Goal: Task Accomplishment & Management: Complete application form

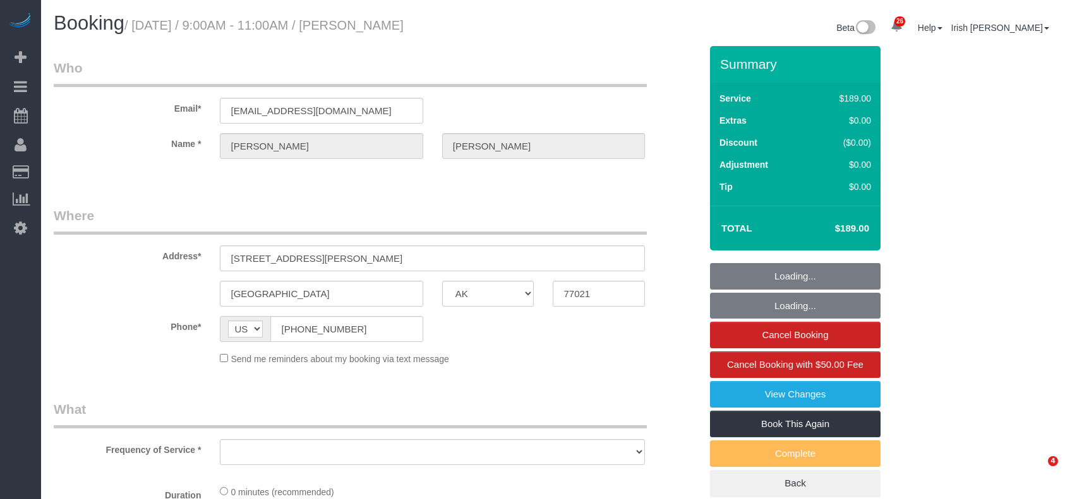
select select "[GEOGRAPHIC_DATA]"
select select "string:fspay-8b0f49e3-40bc-42d0-ad1f-79dab4f53c41"
select select "object:1107"
select select "3"
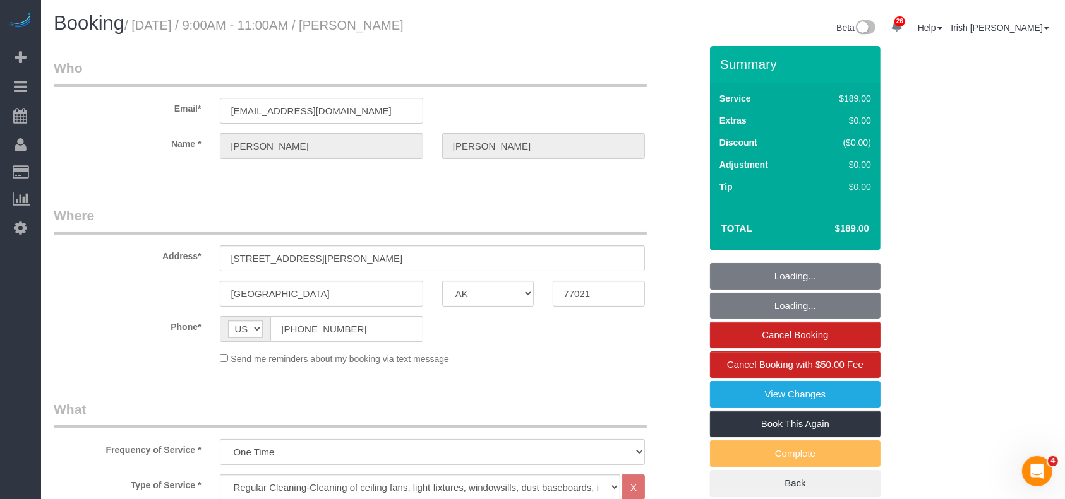
select select "object:1169"
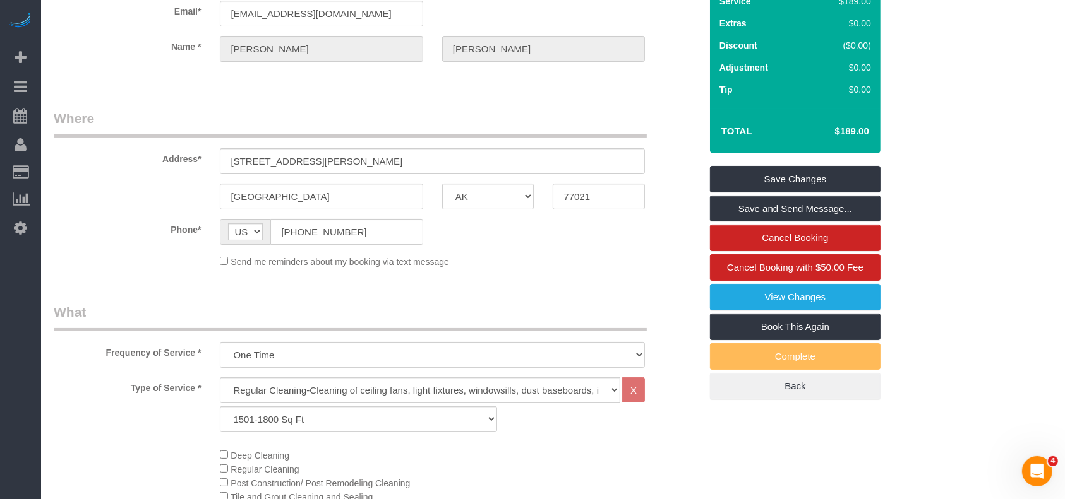
scroll to position [96, 0]
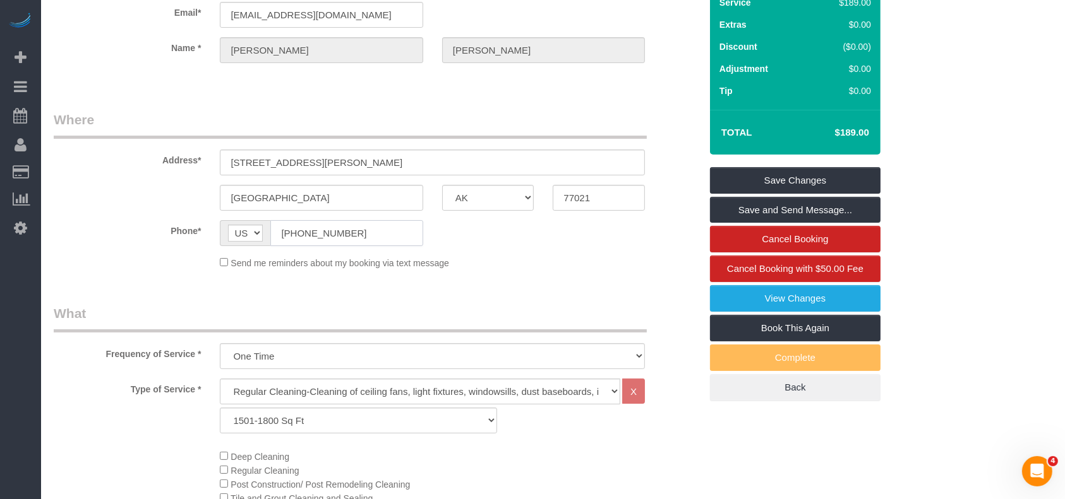
drag, startPoint x: 288, startPoint y: 239, endPoint x: 187, endPoint y: 249, distance: 101.5
click at [187, 249] on sui-booking-location "Phone* AF AL DZ AD AO AI AQ AG AR AM AW AU AT AZ BS BH BD BB BY BE BZ BJ BM BT …" at bounding box center [377, 244] width 647 height 49
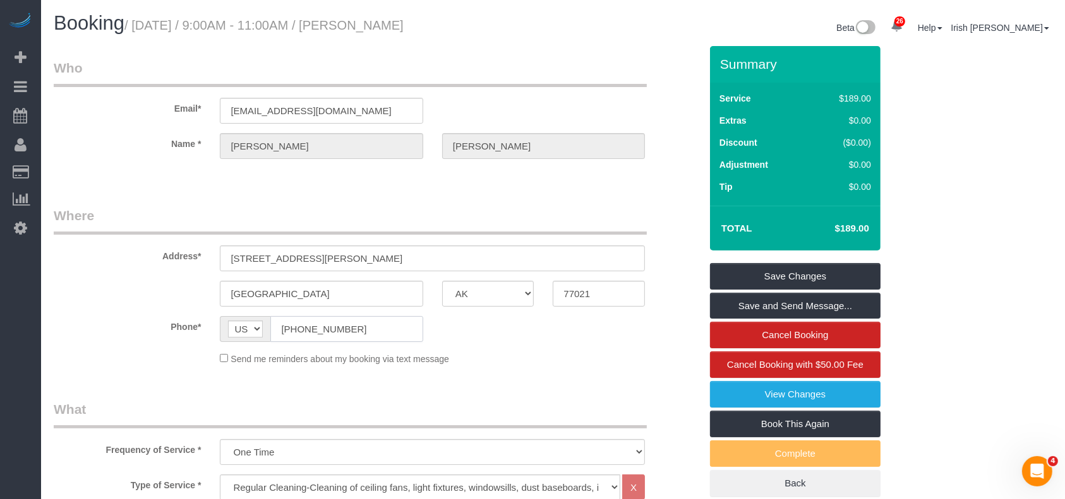
scroll to position [0, 0]
drag, startPoint x: 319, startPoint y: 105, endPoint x: 138, endPoint y: 86, distance: 182.8
click at [138, 86] on fieldset "Who Email* [EMAIL_ADDRESS][DOMAIN_NAME] Name * [PERSON_NAME]" at bounding box center [377, 120] width 647 height 122
drag, startPoint x: 230, startPoint y: 252, endPoint x: 184, endPoint y: 248, distance: 46.9
click at [184, 248] on div "Address* [STREET_ADDRESS][PERSON_NAME]" at bounding box center [376, 238] width 665 height 65
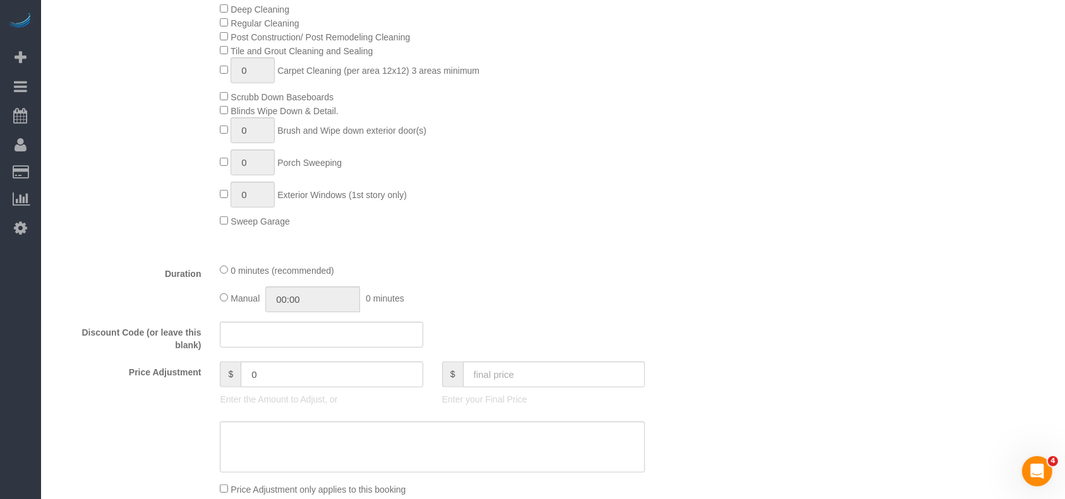
scroll to position [589, 0]
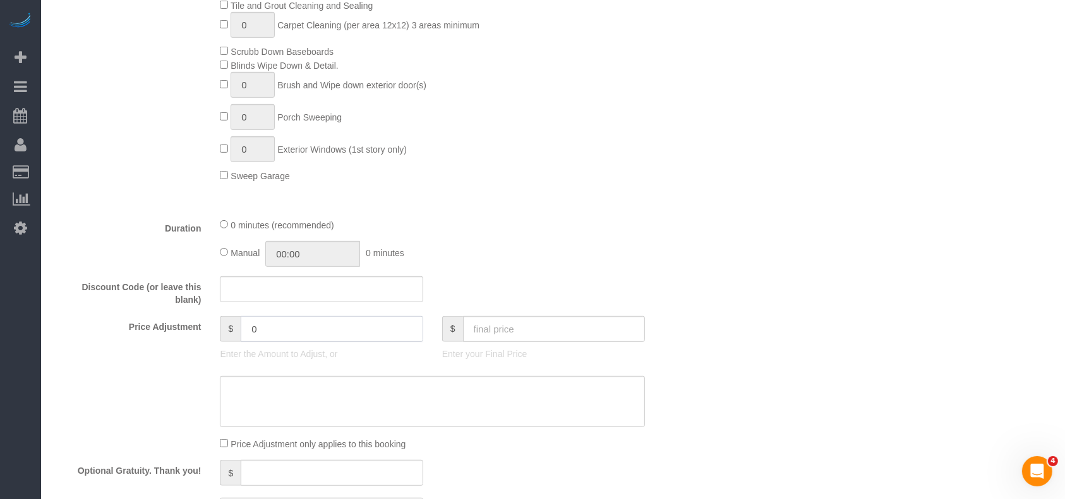
drag, startPoint x: 270, startPoint y: 334, endPoint x: 210, endPoint y: 336, distance: 60.0
click at [211, 336] on div "$ 0 Enter the Amount to Adjust, or" at bounding box center [321, 341] width 222 height 51
paste input "5"
drag, startPoint x: 300, startPoint y: 331, endPoint x: 203, endPoint y: 325, distance: 96.8
click at [203, 325] on div "Price Adjustment $ 115 Enter the Amount to Adjust, or $ Enter your Final Price" at bounding box center [376, 341] width 665 height 51
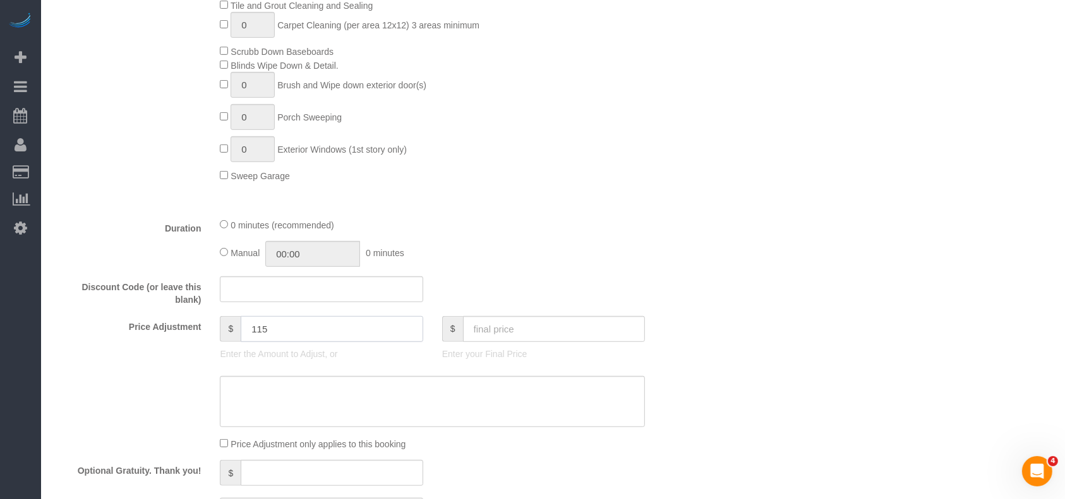
type input "115"
click at [280, 398] on textarea at bounding box center [432, 402] width 425 height 52
paste textarea "115"
click at [232, 393] on textarea at bounding box center [432, 402] width 425 height 52
click at [403, 397] on textarea at bounding box center [432, 402] width 425 height 52
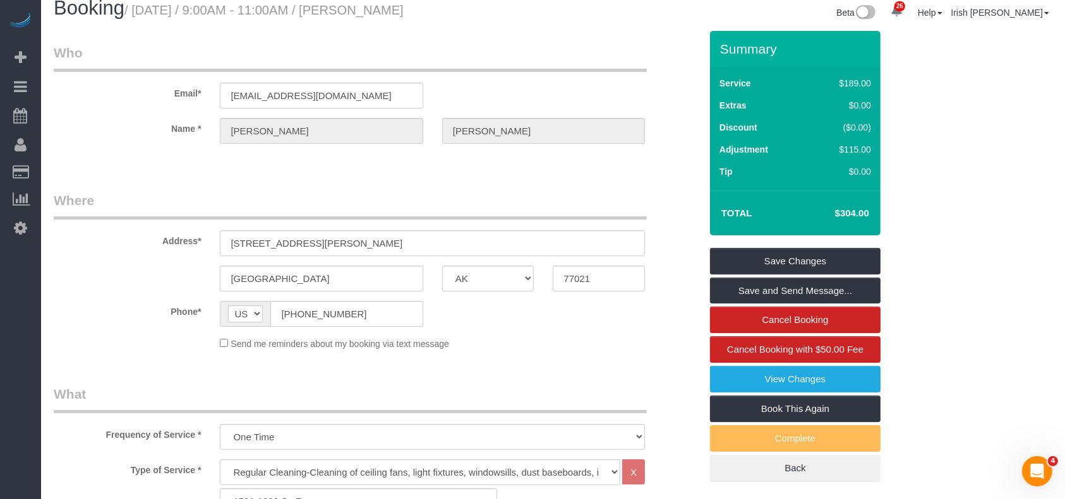
scroll to position [0, 0]
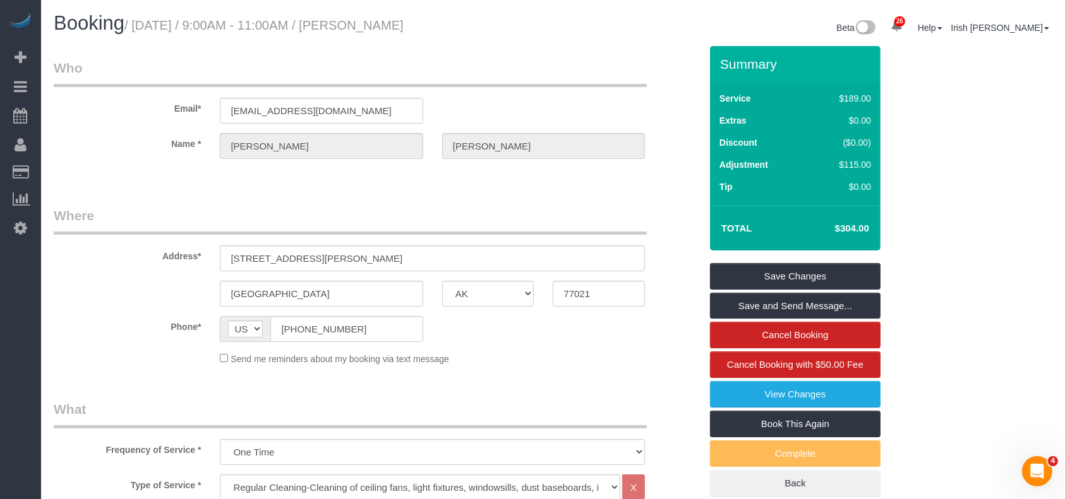
type textarea "$115 deep"
click at [832, 278] on link "Save Changes" at bounding box center [795, 276] width 170 height 27
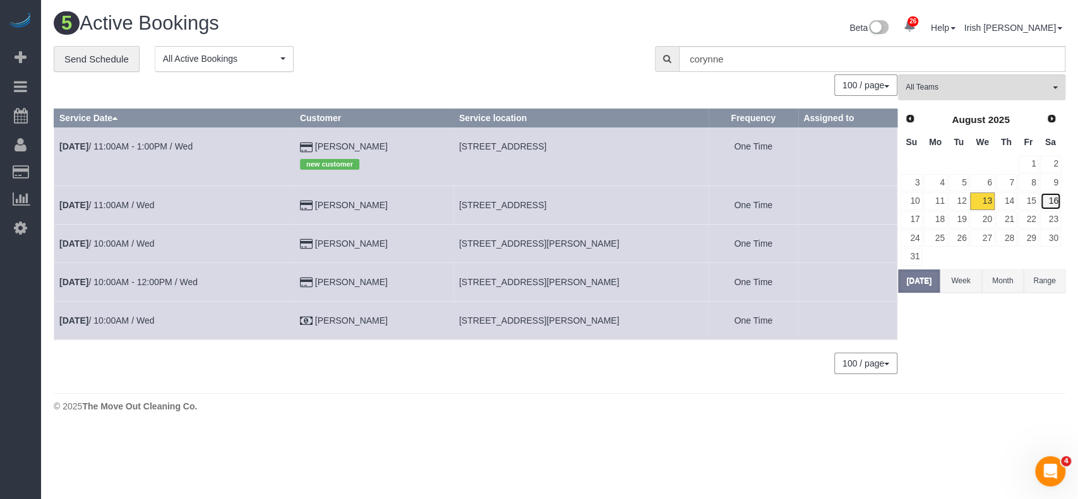
click at [1049, 196] on link "16" at bounding box center [1050, 201] width 21 height 17
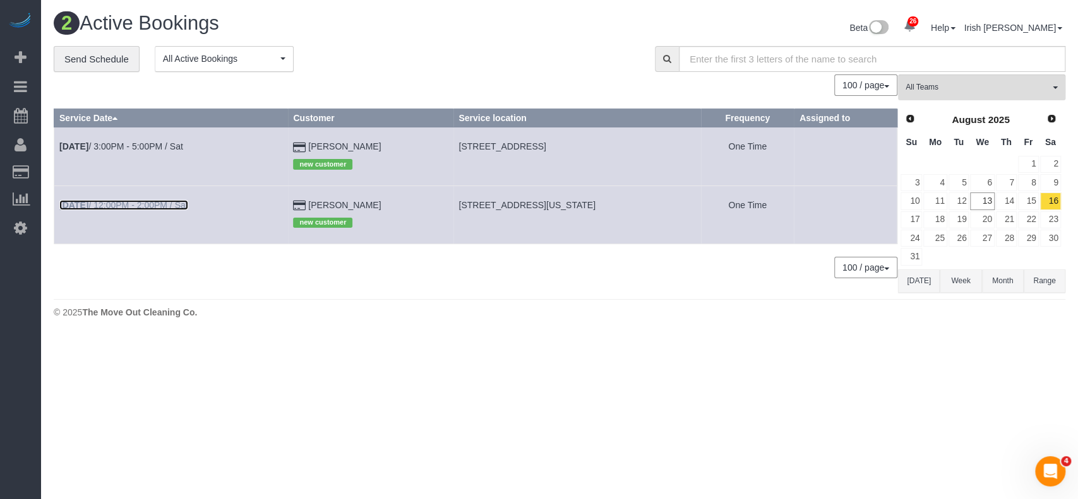
click at [142, 205] on link "[DATE] 12:00PM - 2:00PM / Sat" at bounding box center [123, 205] width 129 height 10
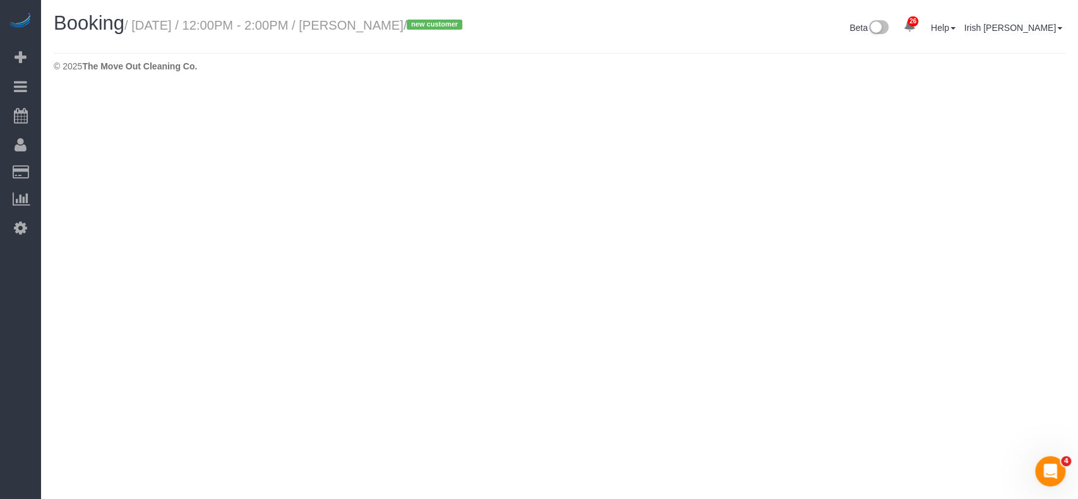
select select "[GEOGRAPHIC_DATA]"
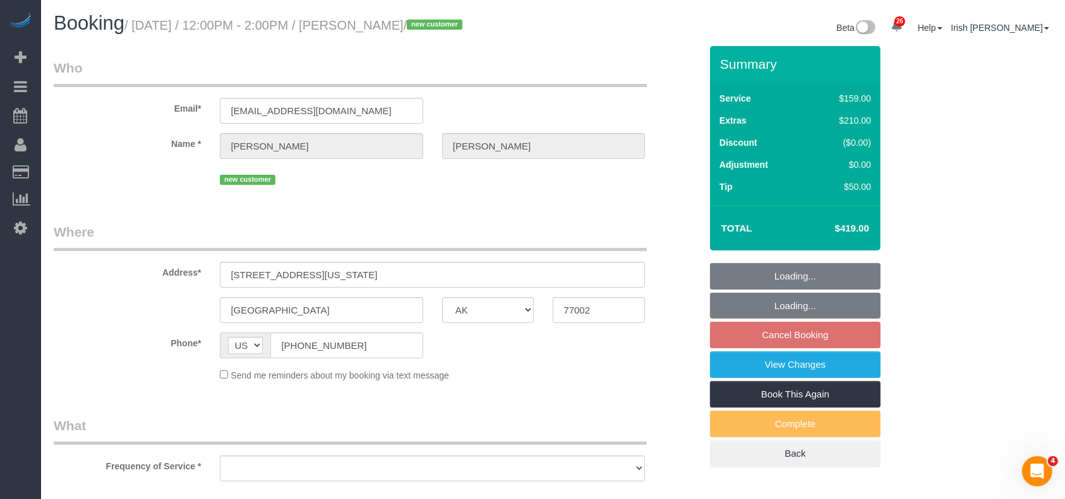
select select "string:fspay-ad5a09b6-8009-40bb-b993-b0df2101600f"
select select "3"
select select "spot24"
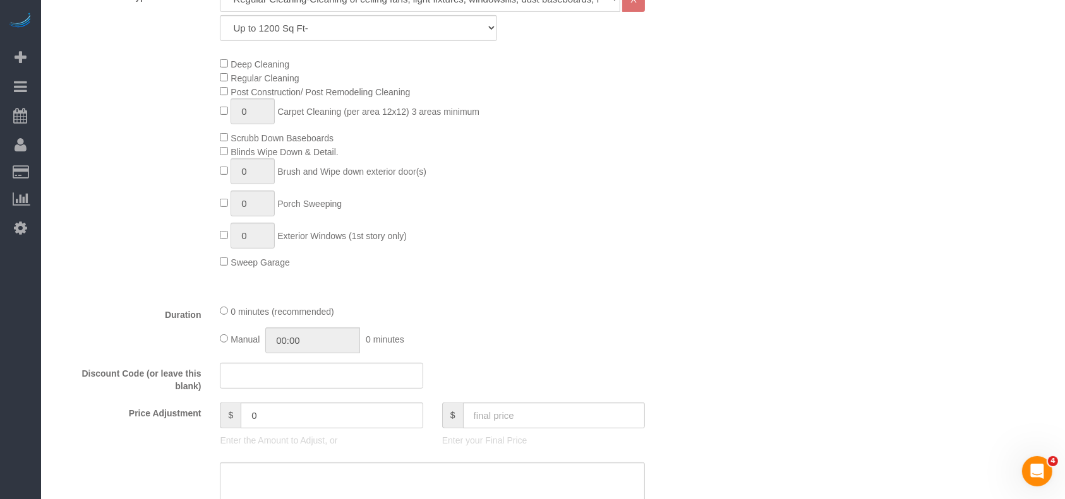
select select "object:1732"
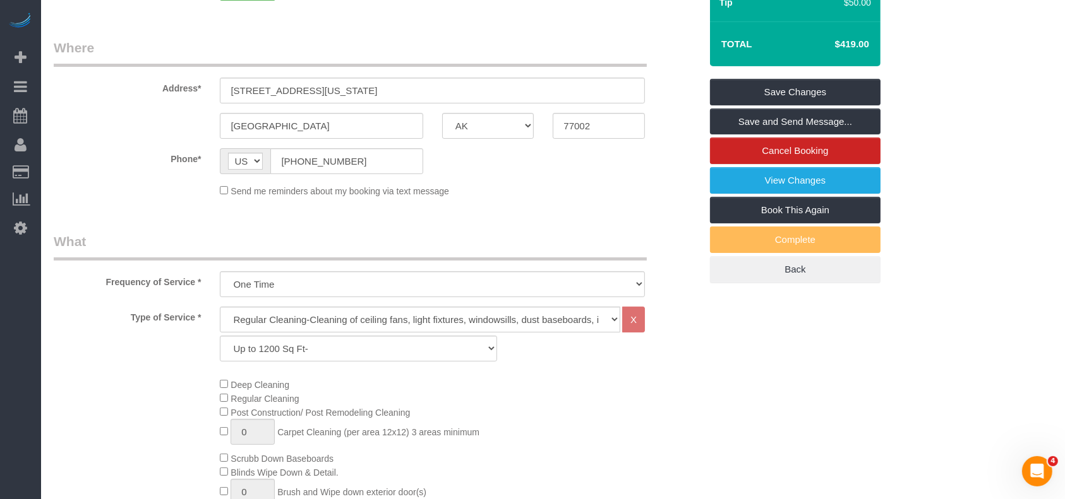
scroll to position [30, 0]
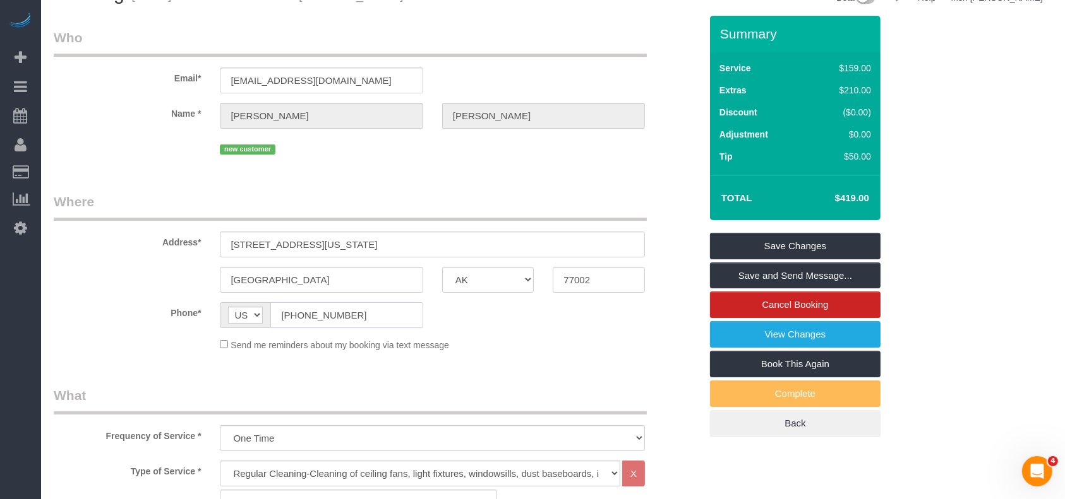
drag, startPoint x: 324, startPoint y: 328, endPoint x: 269, endPoint y: 331, distance: 55.0
click at [269, 331] on sui-booking-location "Phone* AF AL DZ AD AO AI AQ AG AR AM AW AU AT AZ BS BH BD BB BY BE BZ BJ BM BT …" at bounding box center [377, 326] width 647 height 49
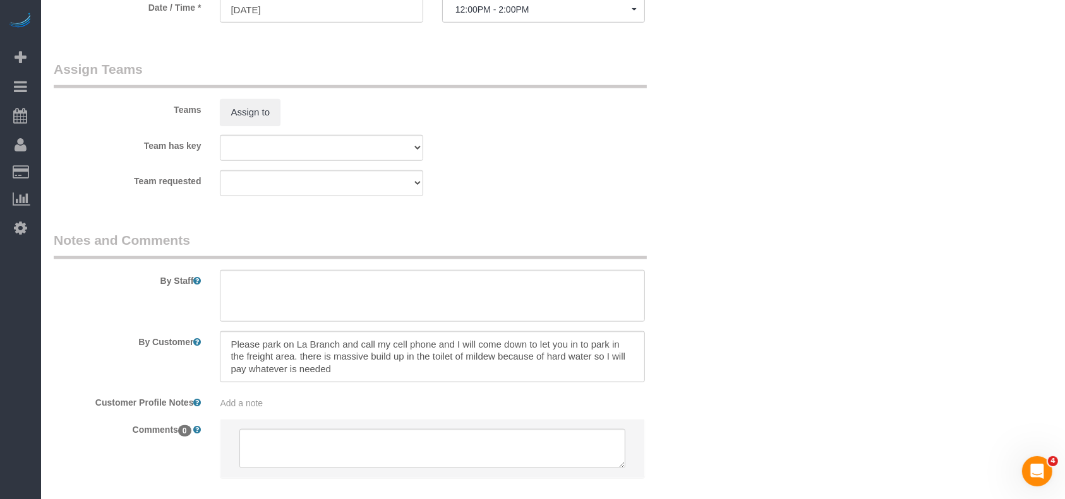
scroll to position [1293, 0]
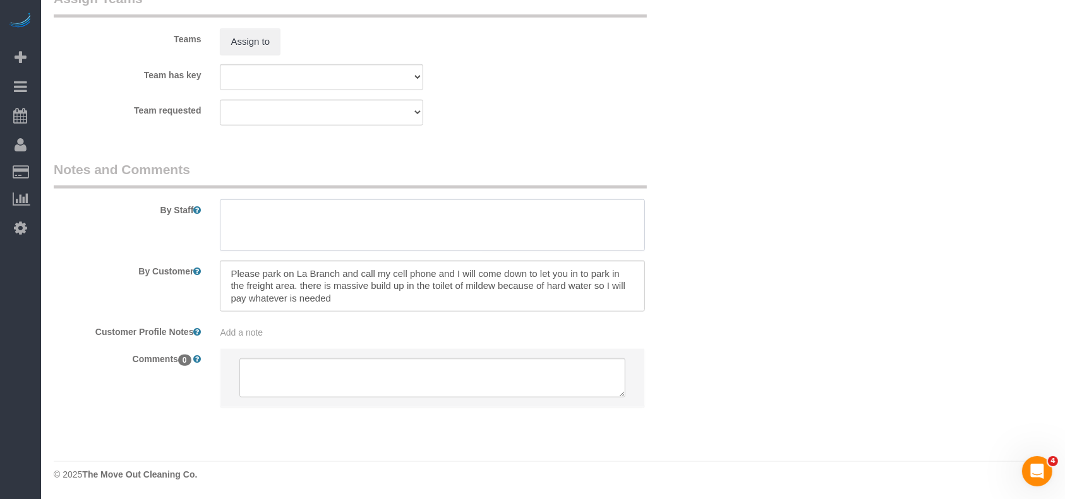
click at [270, 218] on textarea at bounding box center [432, 226] width 425 height 52
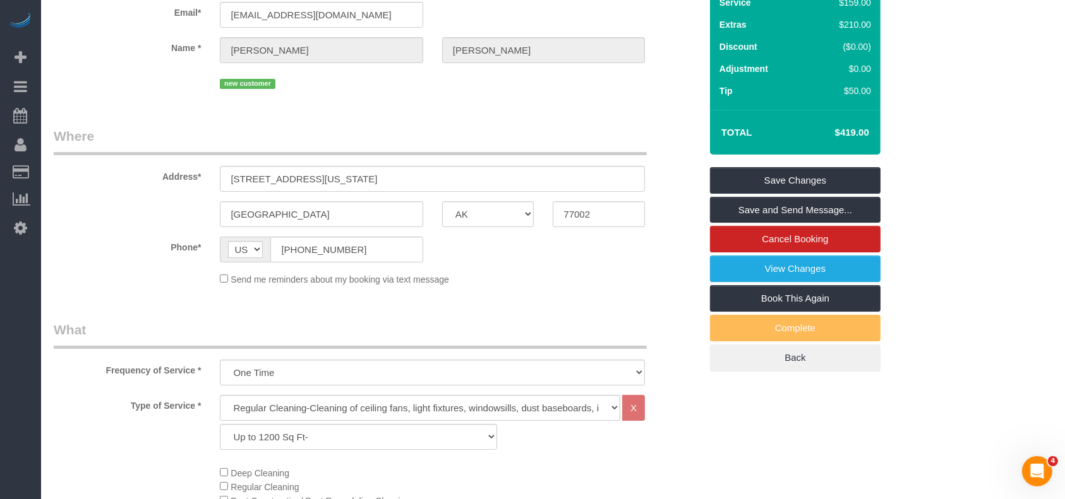
scroll to position [0, 0]
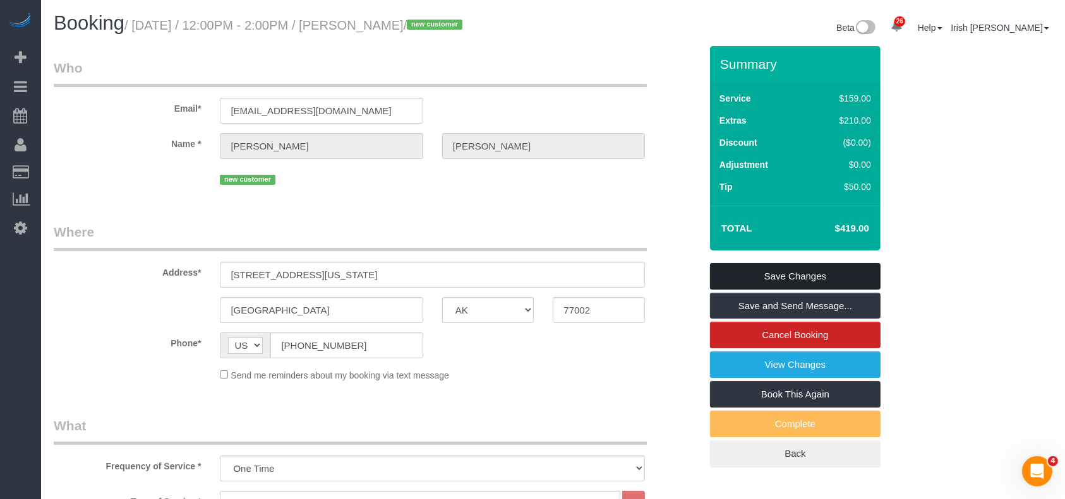
type textarea "* will open at 8-8:30am"
click at [813, 266] on link "Save Changes" at bounding box center [795, 276] width 170 height 27
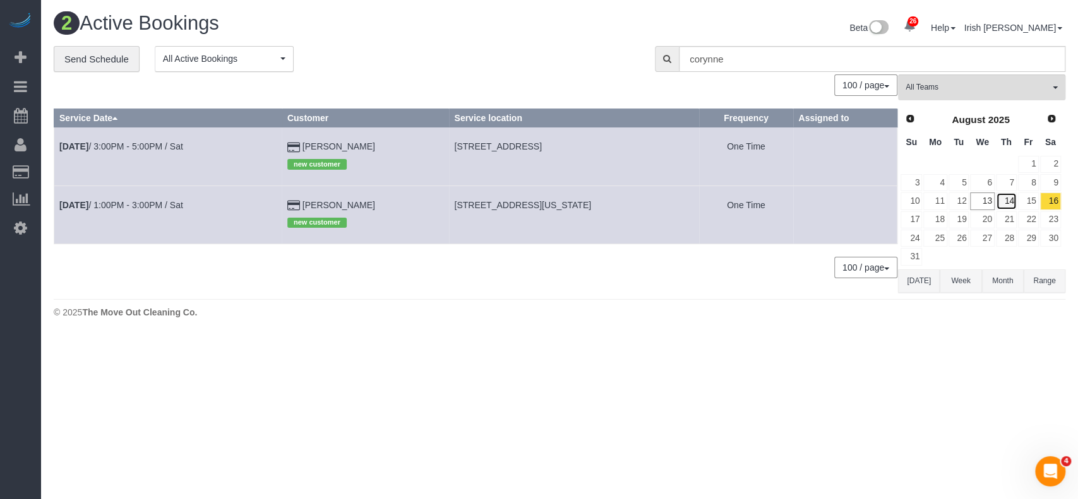
click at [1006, 199] on link "14" at bounding box center [1006, 201] width 21 height 17
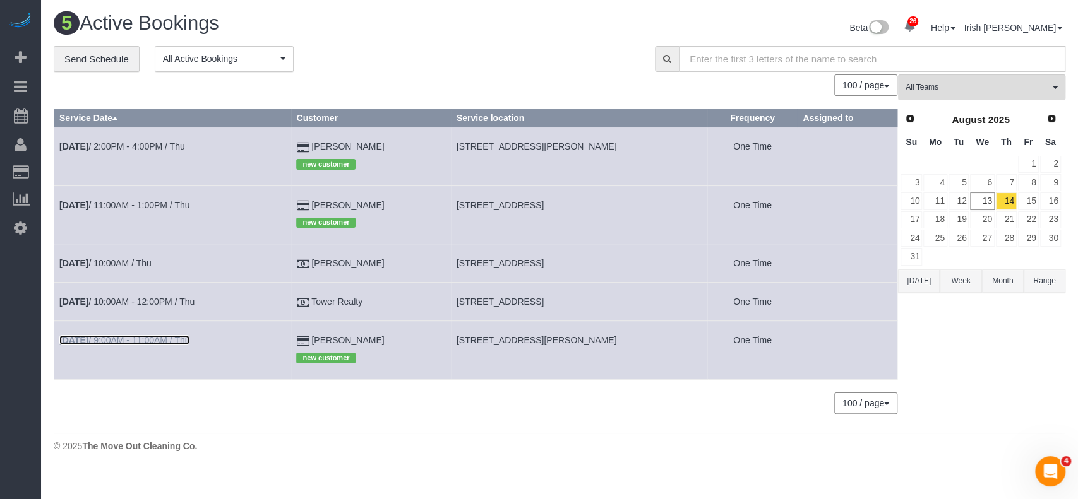
click at [131, 344] on link "[DATE] 9:00AM - 11:00AM / Thu" at bounding box center [124, 340] width 130 height 10
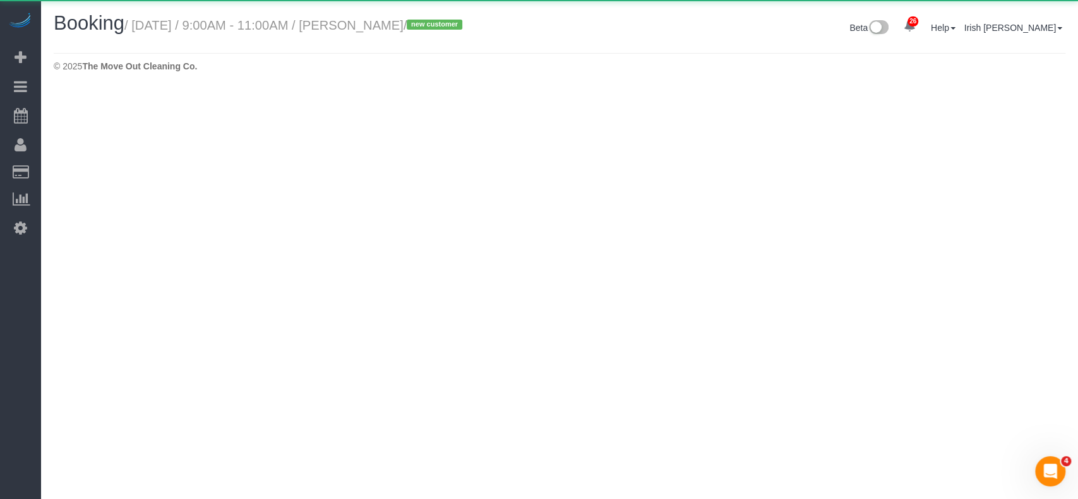
select select "[GEOGRAPHIC_DATA]"
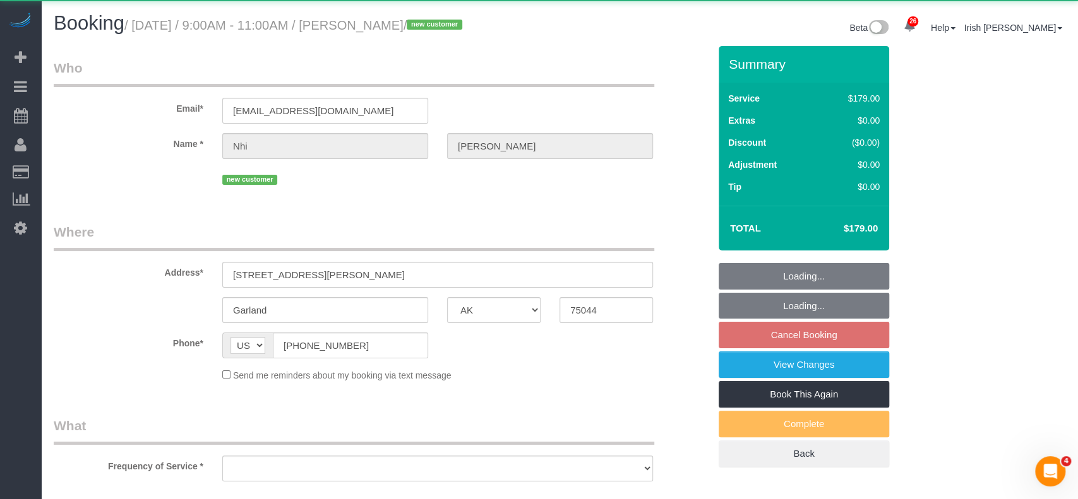
select select "string:fspay-9d4aa3f3-4795-406f-a909-df64ddffb776"
select select "object:2312"
select select "3"
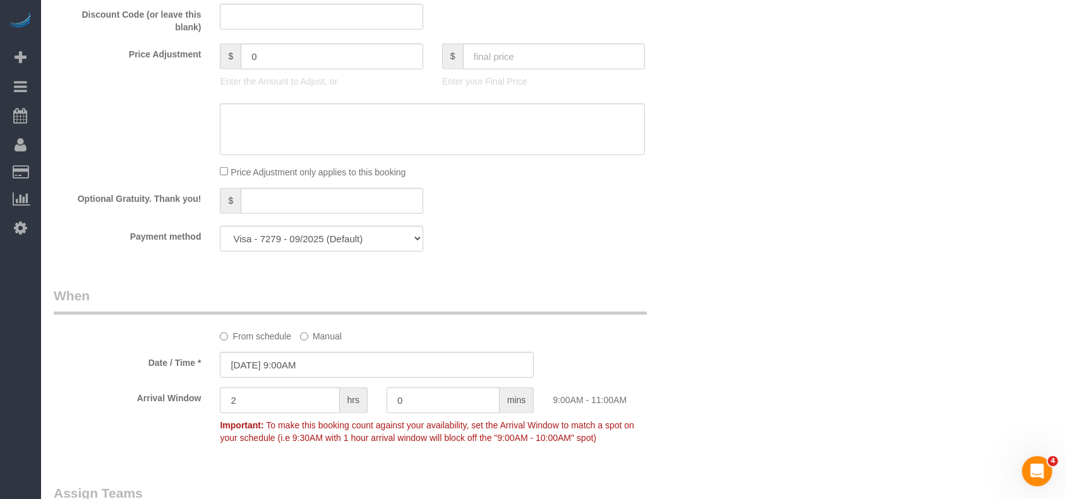
scroll to position [1263, 0]
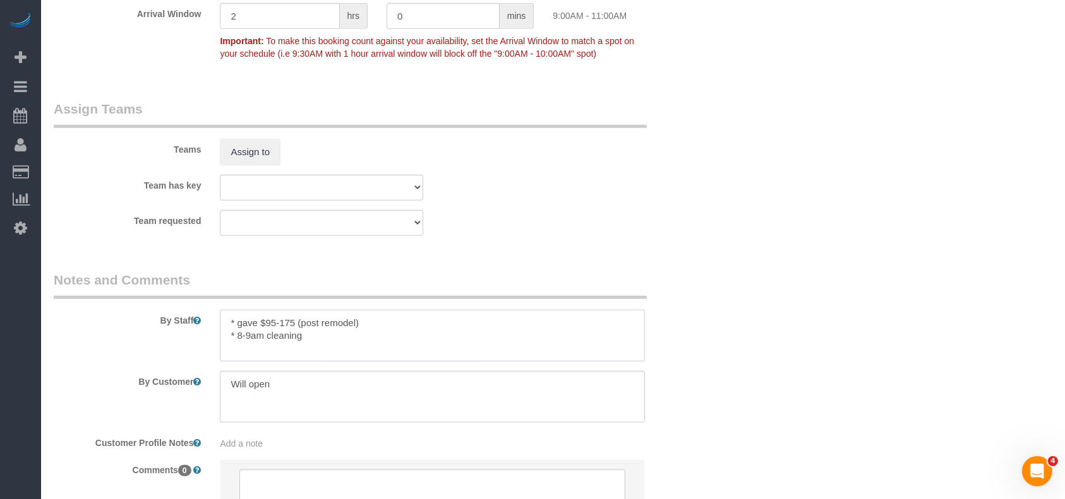
drag, startPoint x: 242, startPoint y: 336, endPoint x: 263, endPoint y: 337, distance: 20.9
click at [263, 337] on textarea at bounding box center [432, 336] width 425 height 52
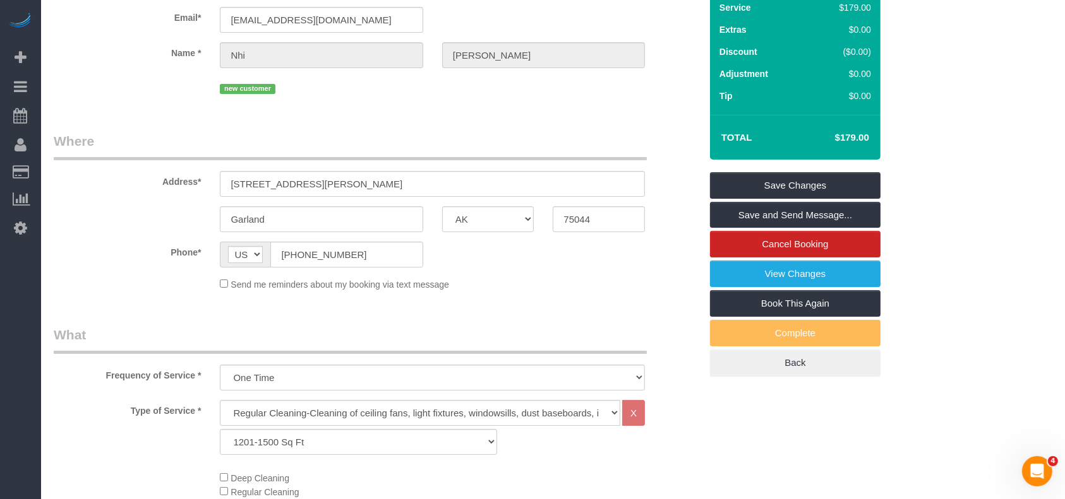
scroll to position [84, 0]
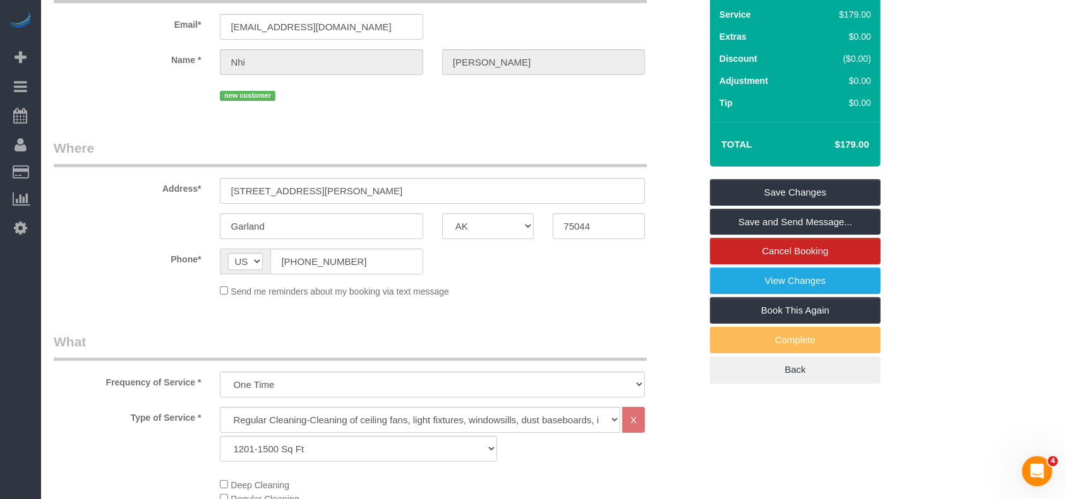
type textarea "* gave $95-175 (post remodel) * 8:30am cleaning"
click at [755, 185] on link "Save Changes" at bounding box center [795, 192] width 170 height 27
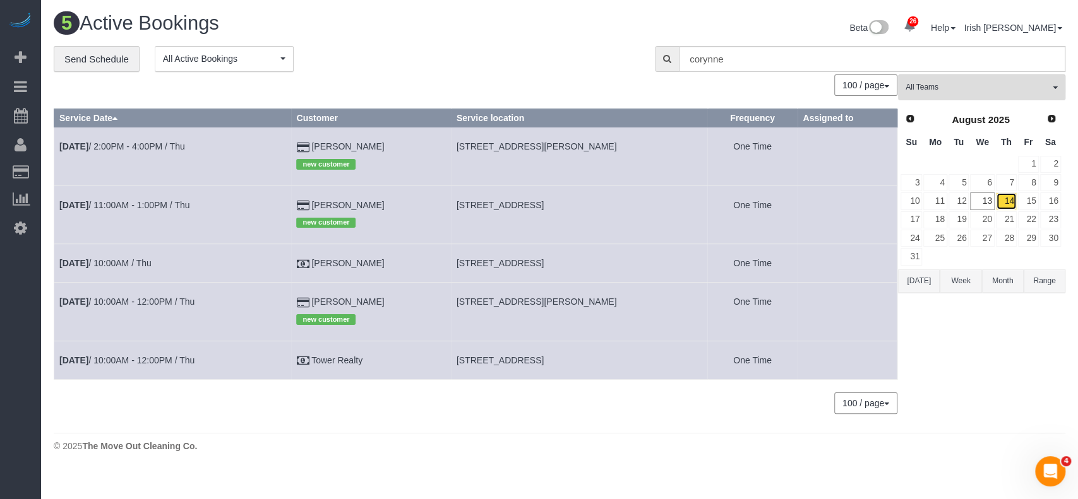
click at [1007, 199] on link "14" at bounding box center [1006, 201] width 21 height 17
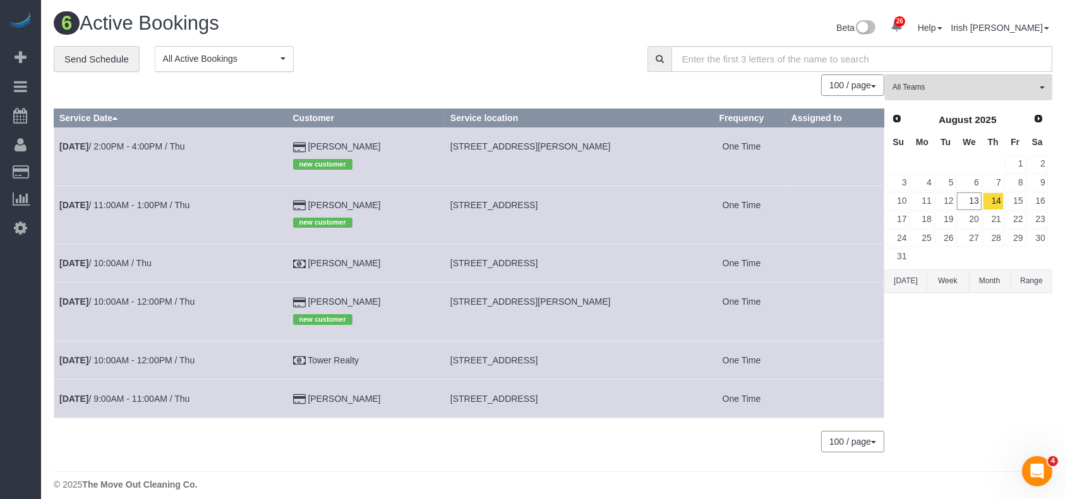
drag, startPoint x: 377, startPoint y: 143, endPoint x: 310, endPoint y: 141, distance: 67.0
click at [310, 141] on td "[PERSON_NAME] new customer" at bounding box center [365, 157] width 157 height 58
copy td "[PERSON_NAME]"
click at [162, 143] on link "[DATE] 2:00PM - 4:00PM / Thu" at bounding box center [122, 146] width 126 height 10
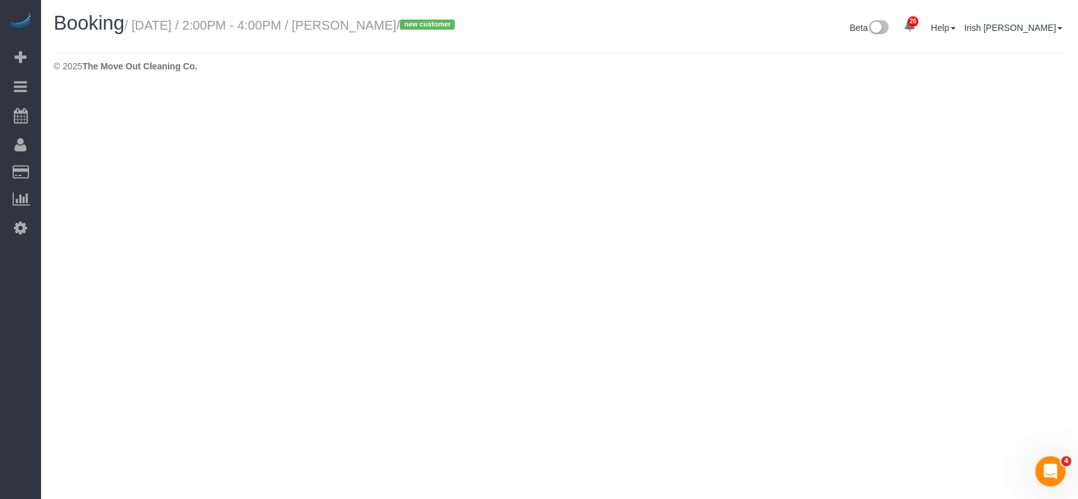
select select "[GEOGRAPHIC_DATA]"
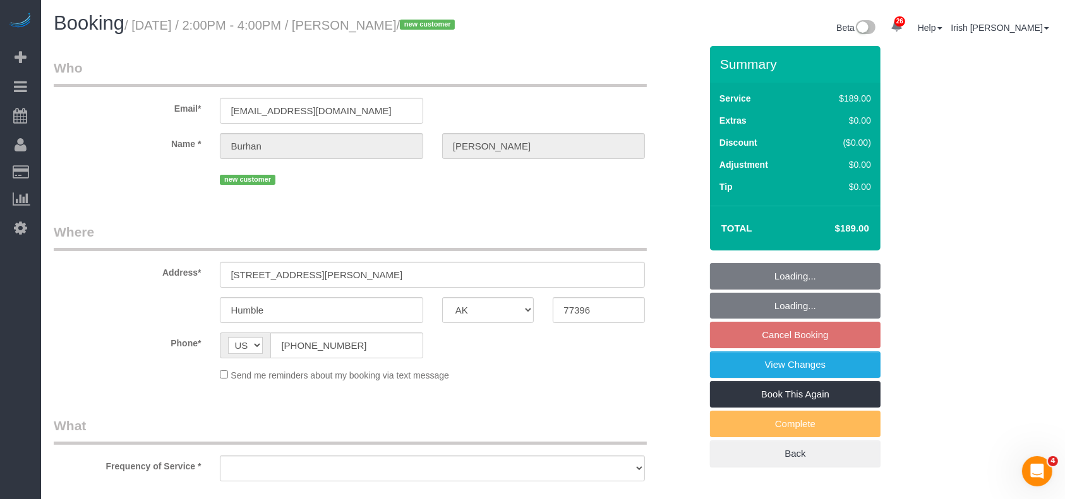
select select "object:2856"
select select "string:fspay-83f306c9-c86c-478d-b519-47afad3703b0"
select select "spot75"
select select "object:2923"
select select "3"
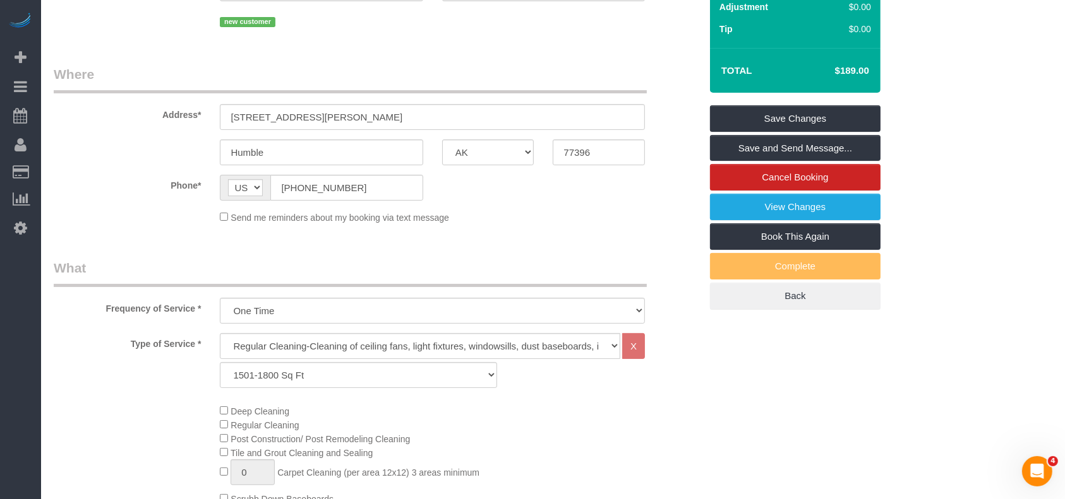
scroll to position [168, 0]
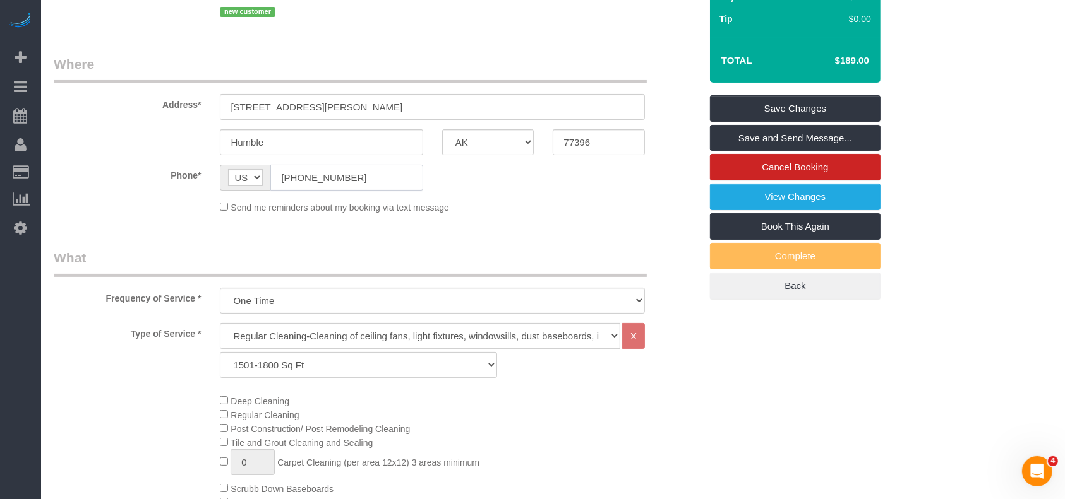
drag, startPoint x: 298, startPoint y: 181, endPoint x: 224, endPoint y: 181, distance: 74.5
click at [224, 181] on div "AF AL DZ AD AO AI AQ AG AR AM AW AU AT AZ BS BH BD BB BY BE BZ BJ BM BT BO BA B…" at bounding box center [321, 178] width 203 height 26
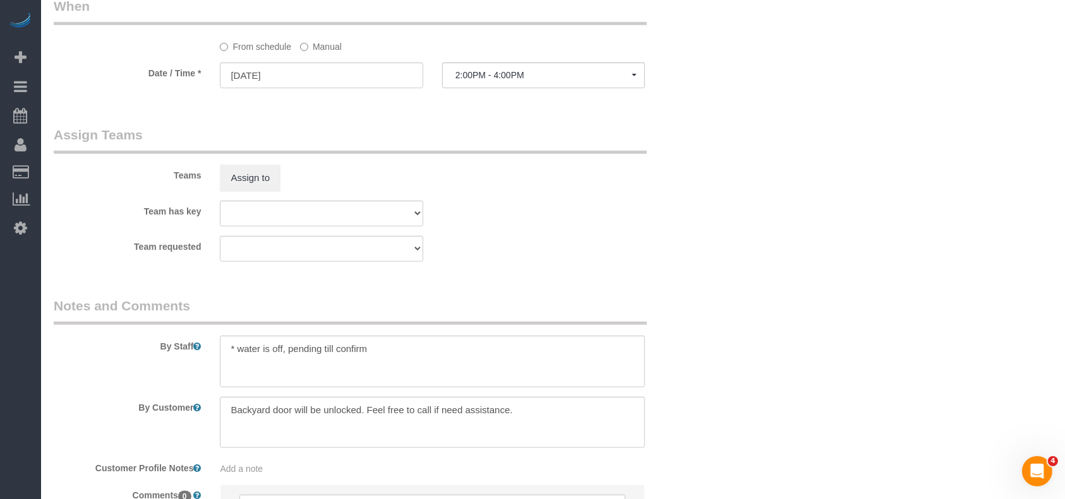
scroll to position [1307, 0]
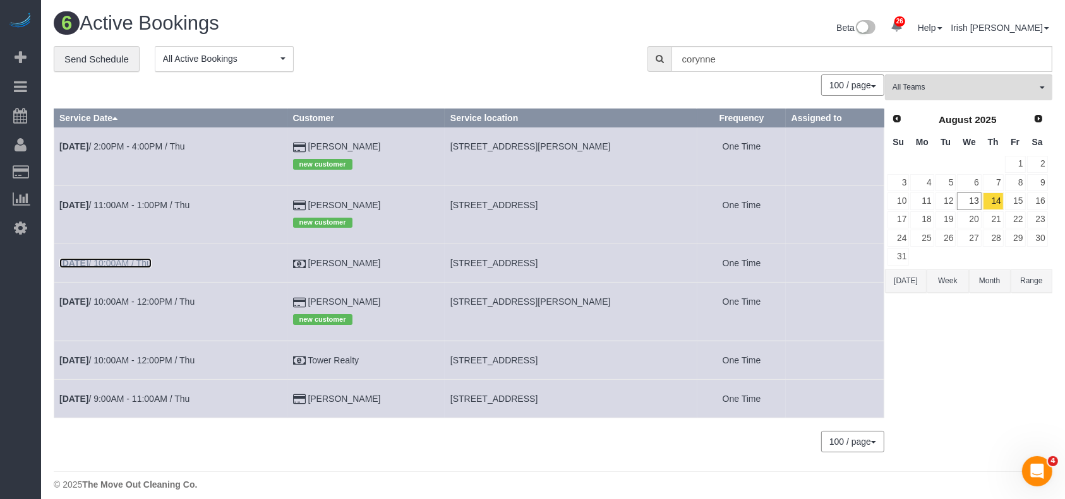
click at [140, 260] on link "[DATE] 10:00AM / Thu" at bounding box center [105, 263] width 92 height 10
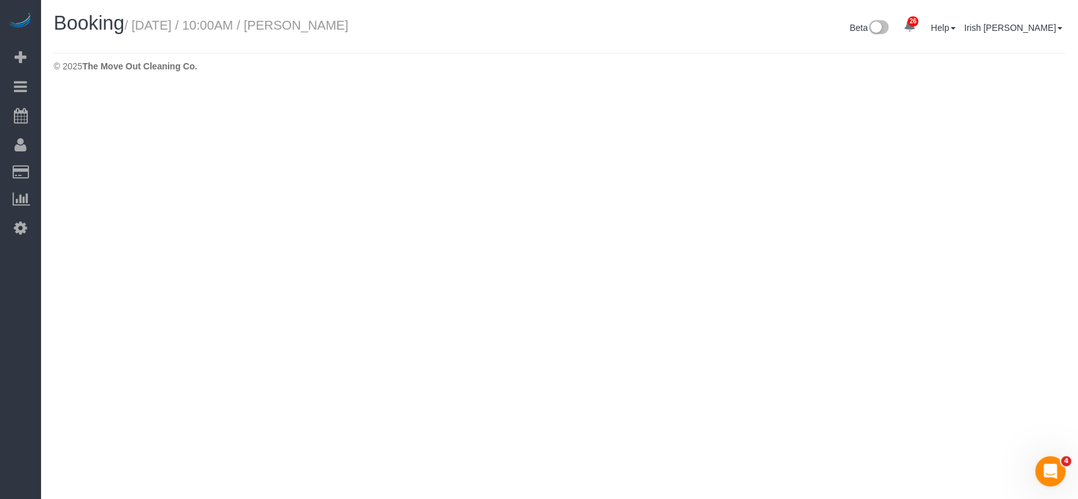
select select "[GEOGRAPHIC_DATA]"
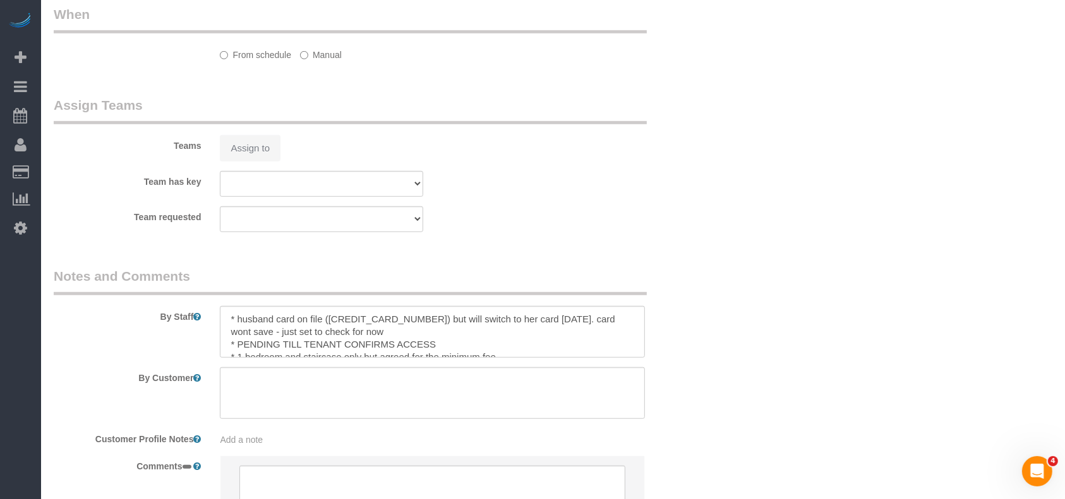
select select "3"
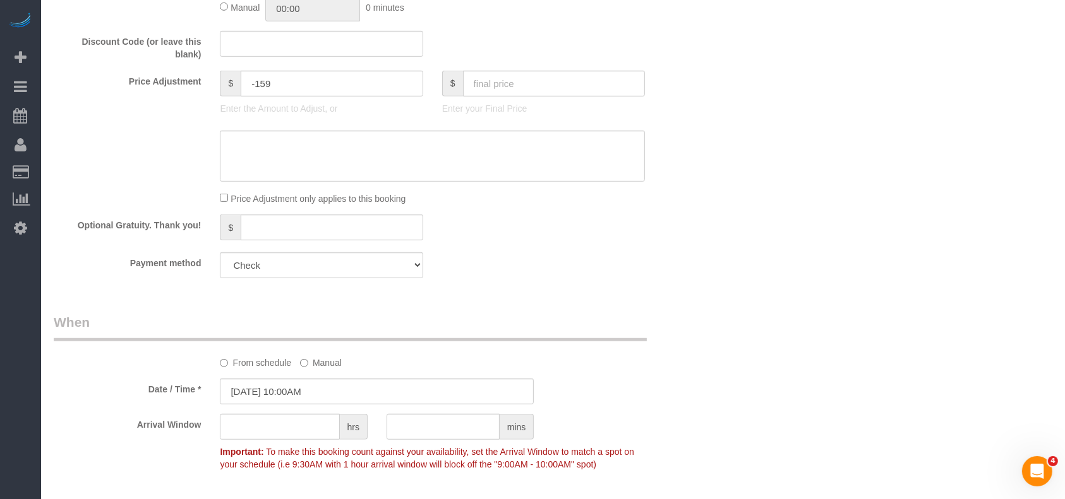
select select "object:3454"
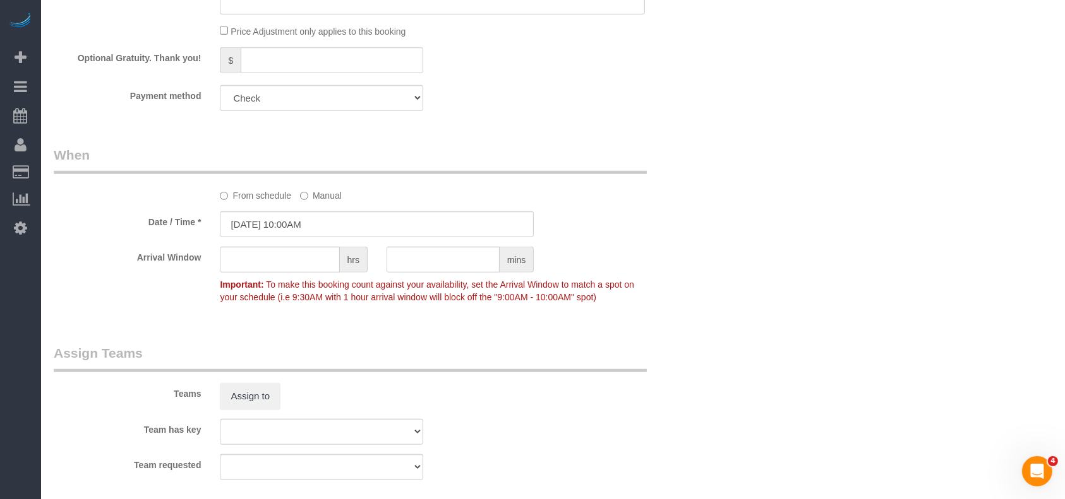
scroll to position [984, 0]
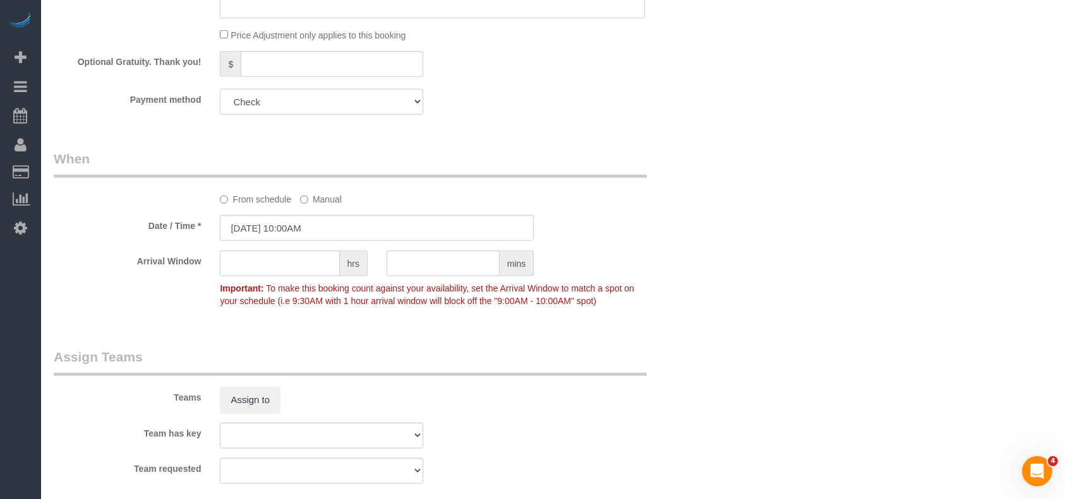
click at [280, 104] on select "Mastercard - 2534 - 01/2023 Add Credit Card ─────────────── Cash Check Paypal" at bounding box center [321, 102] width 203 height 26
select select "string:fspay"
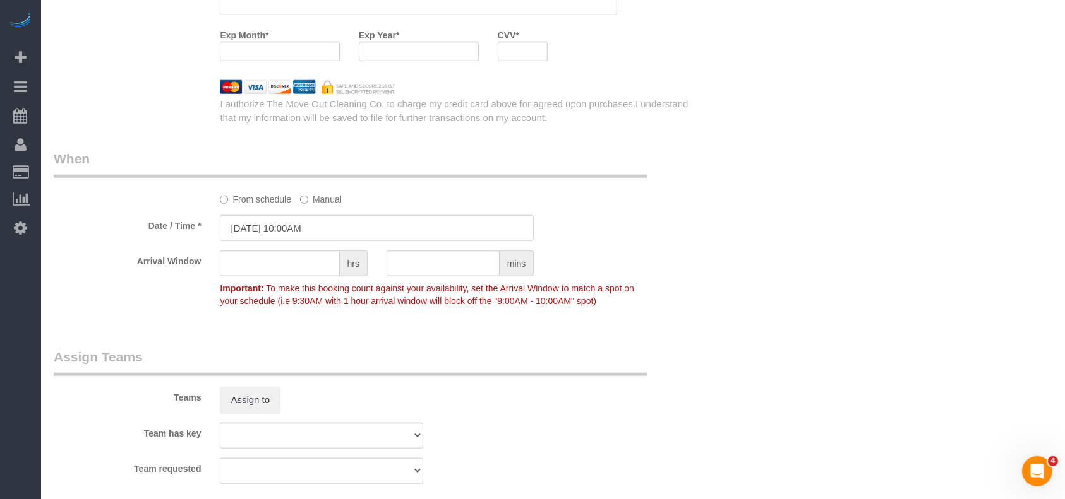
drag, startPoint x: 551, startPoint y: 176, endPoint x: 556, endPoint y: 188, distance: 13.0
click at [552, 182] on fieldset "When From schedule Manual Date / Time * [DATE] 10:00AM Arrival Window hrs mins …" at bounding box center [377, 236] width 647 height 173
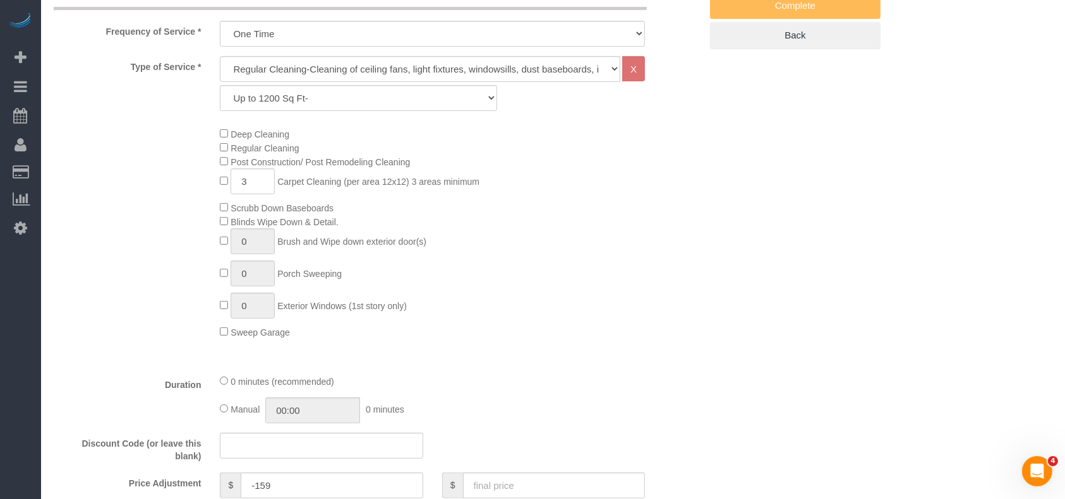
scroll to position [166, 0]
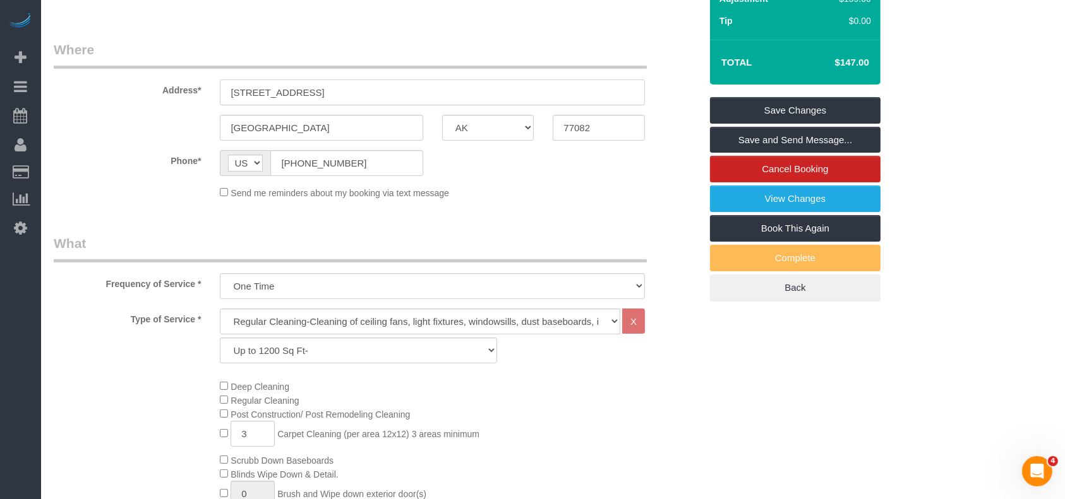
drag, startPoint x: 273, startPoint y: 87, endPoint x: 99, endPoint y: 85, distance: 174.3
click at [99, 85] on div "Address* [STREET_ADDRESS]" at bounding box center [376, 72] width 665 height 65
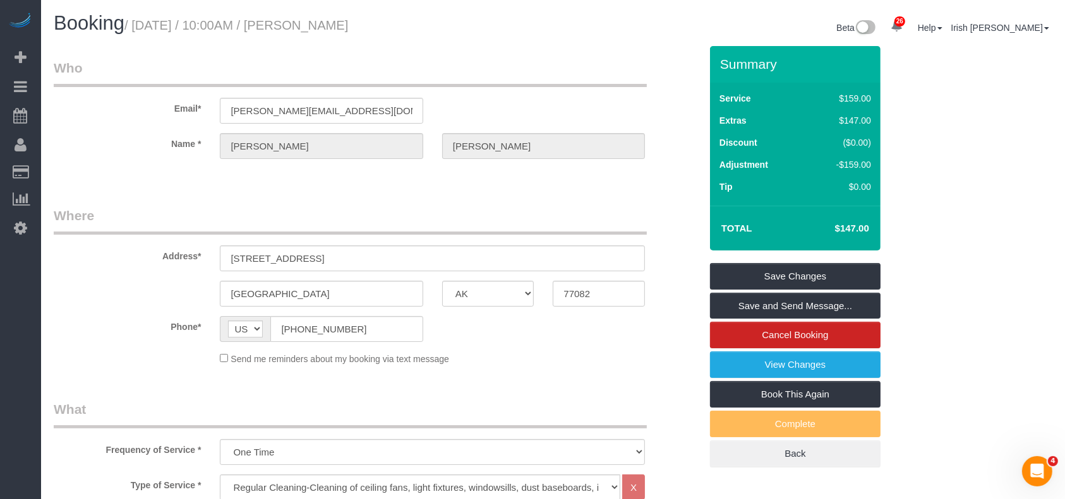
click at [143, 368] on fieldset "Where Address* [STREET_ADDRESS] [GEOGRAPHIC_DATA] AK AL AR AZ CA CO CT DC DE [G…" at bounding box center [377, 290] width 647 height 169
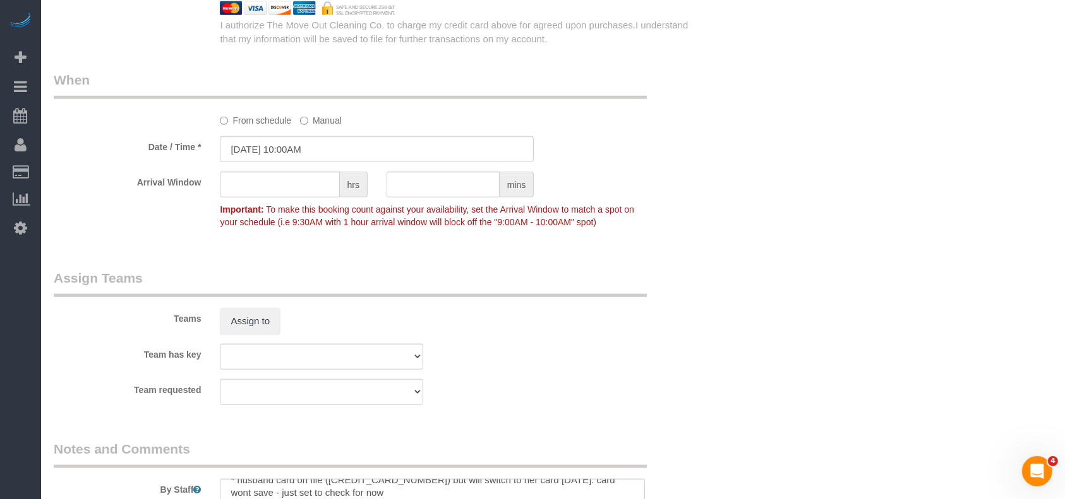
scroll to position [1431, 0]
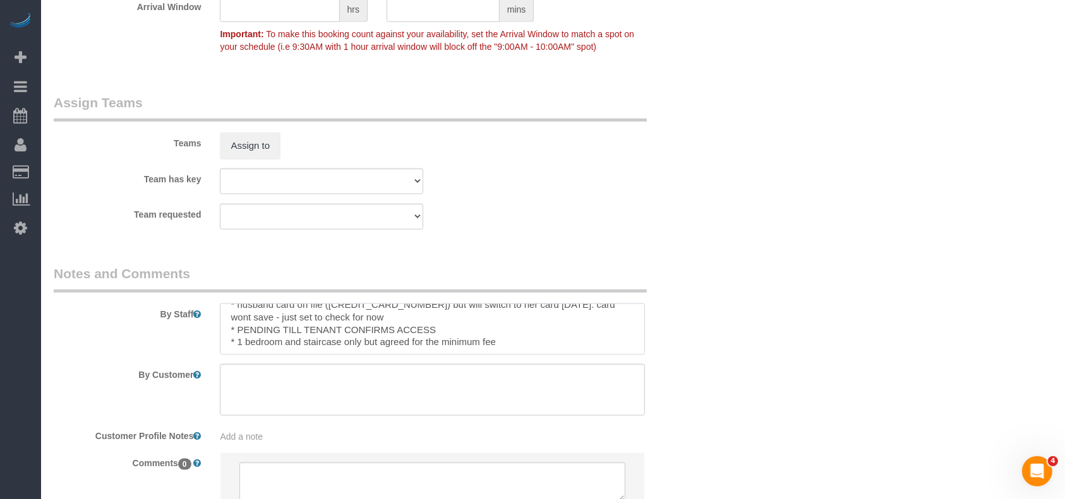
drag, startPoint x: 238, startPoint y: 331, endPoint x: 458, endPoint y: 326, distance: 220.4
click at [458, 326] on textarea at bounding box center [432, 330] width 425 height 52
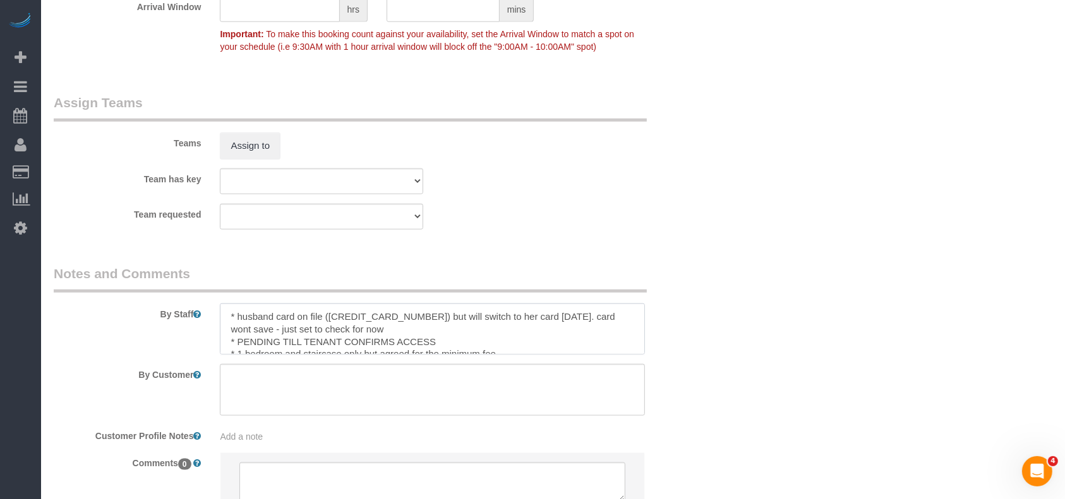
drag, startPoint x: 364, startPoint y: 334, endPoint x: 225, endPoint y: 317, distance: 140.6
click at [225, 317] on textarea at bounding box center [432, 330] width 425 height 52
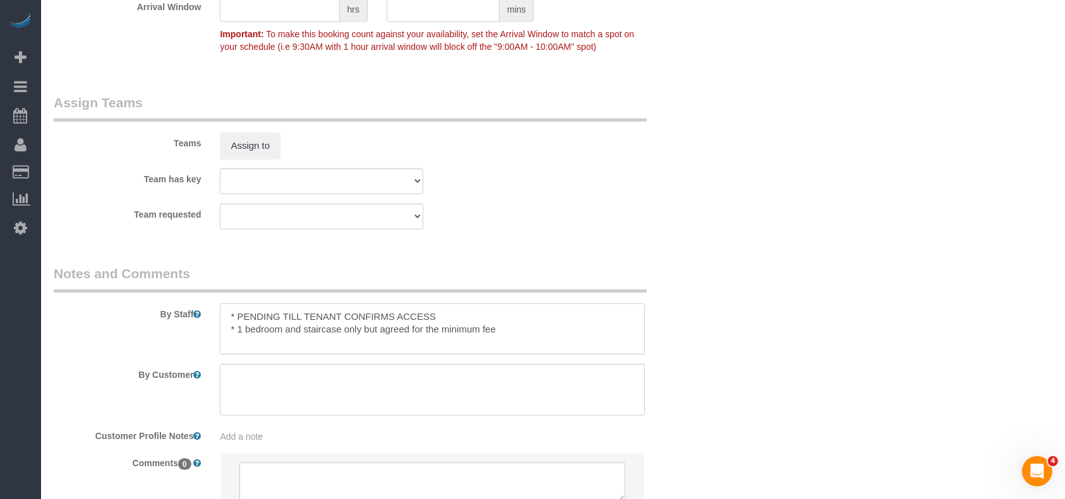
drag, startPoint x: 450, startPoint y: 321, endPoint x: 238, endPoint y: 317, distance: 211.6
click at [238, 317] on textarea at bounding box center [432, 330] width 425 height 52
type textarea "* 1 bedroom and staircase only but agreed for the minimum fee"
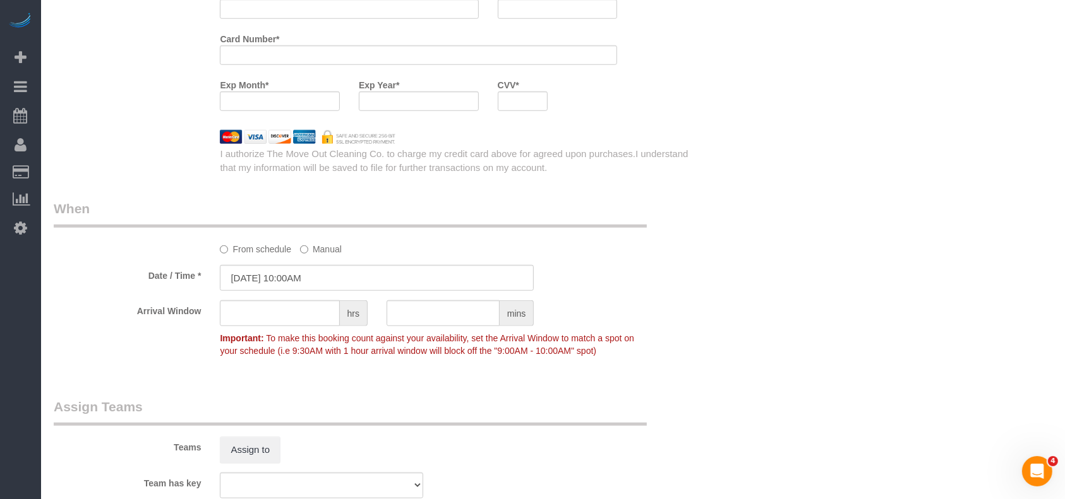
scroll to position [1010, 0]
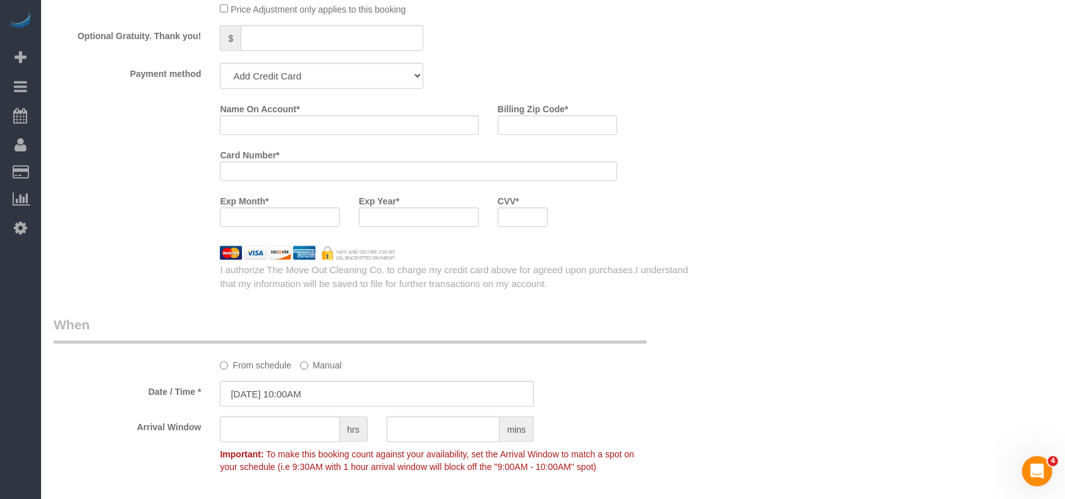
click at [140, 251] on div at bounding box center [376, 253] width 665 height 14
click at [417, 148] on div "Card Number *" at bounding box center [418, 163] width 416 height 37
click at [395, 121] on input "Name On Account *" at bounding box center [349, 126] width 258 height 20
paste input "[PERSON_NAME]"
type input "[PERSON_NAME]"
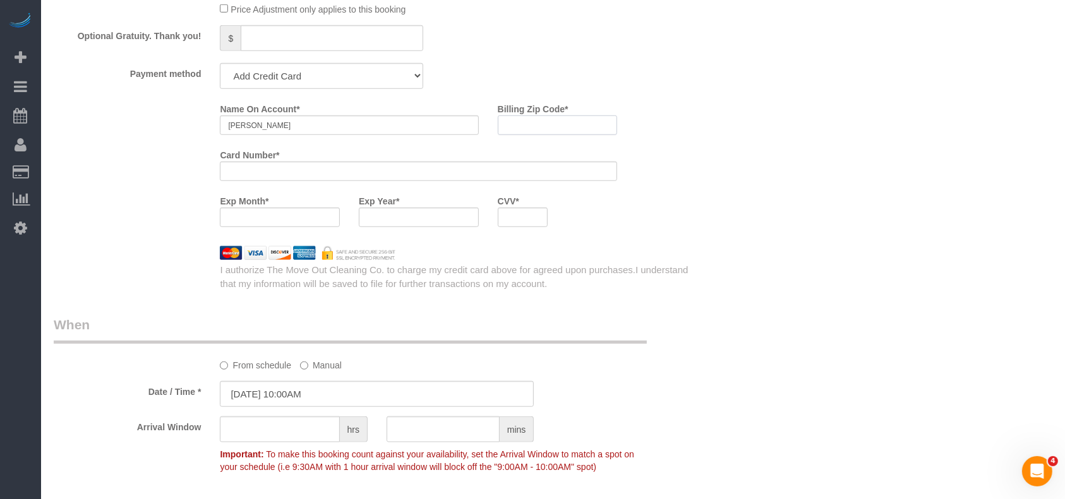
click at [580, 132] on input "Billing Zip Code *" at bounding box center [558, 126] width 120 height 20
paste input "77002"
type input "77002"
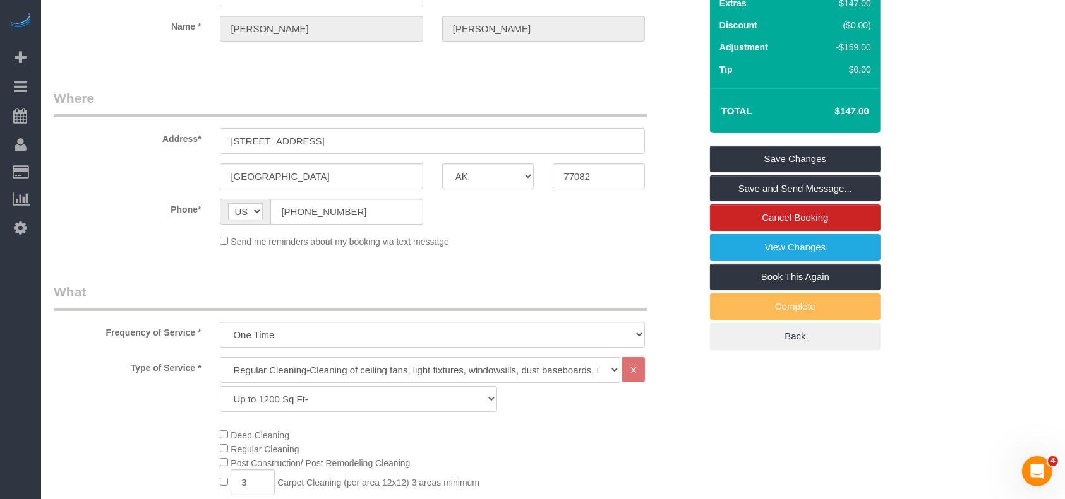
scroll to position [0, 0]
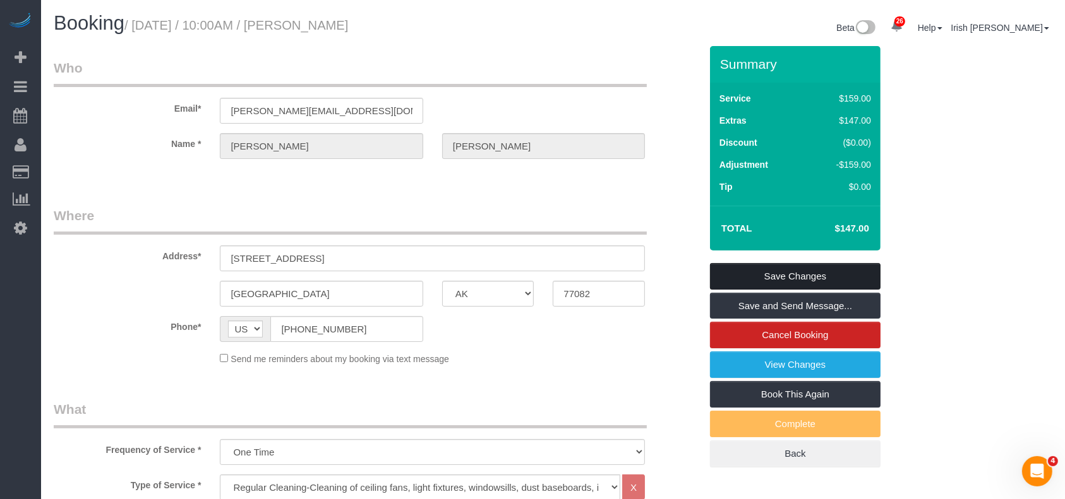
click at [767, 272] on link "Save Changes" at bounding box center [795, 276] width 170 height 27
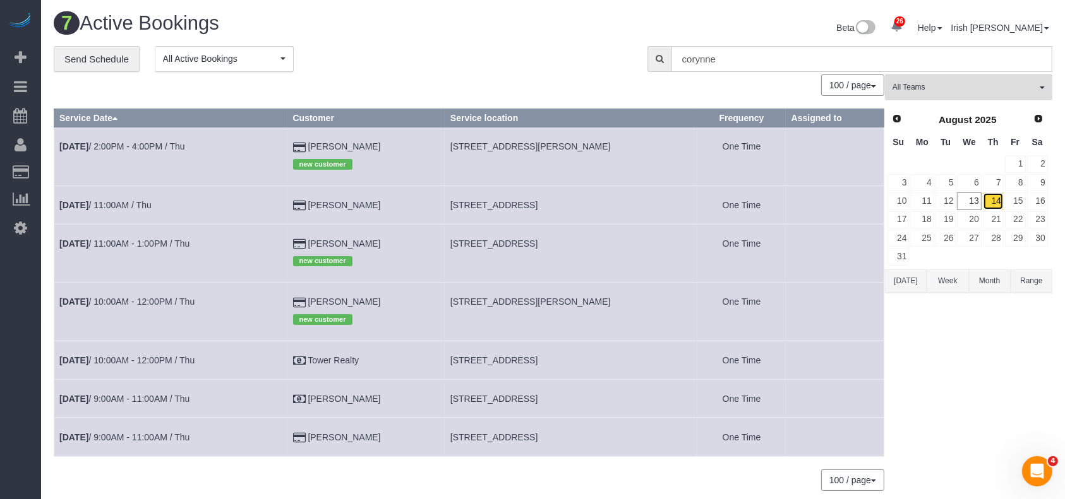
click at [996, 198] on link "14" at bounding box center [992, 201] width 21 height 17
drag, startPoint x: 389, startPoint y: 210, endPoint x: 362, endPoint y: 156, distance: 60.4
click at [315, 202] on td "[PERSON_NAME]" at bounding box center [365, 205] width 157 height 39
copy td "[PERSON_NAME]"
click at [995, 201] on link "14" at bounding box center [992, 201] width 21 height 17
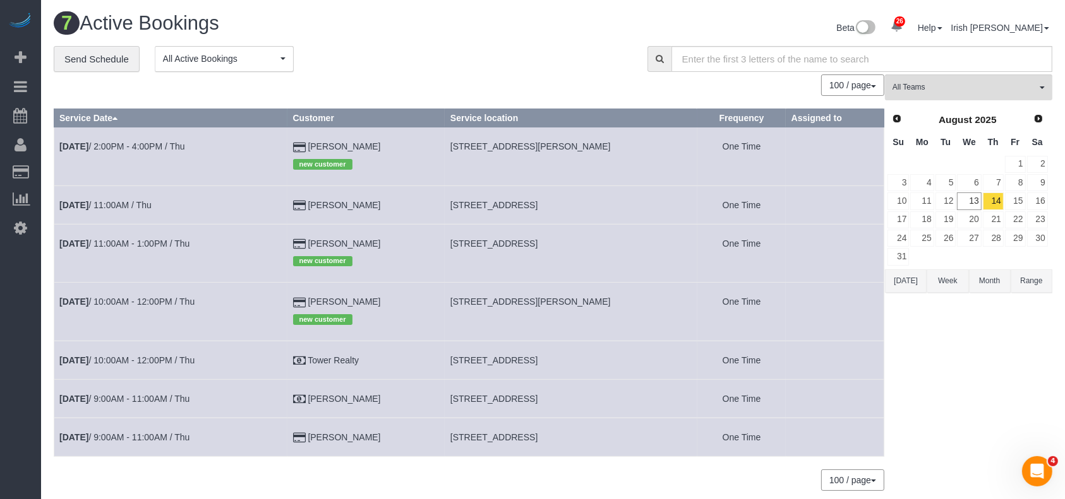
drag, startPoint x: 387, startPoint y: 242, endPoint x: 338, endPoint y: 169, distance: 87.9
click at [308, 232] on td "[PERSON_NAME] new customer" at bounding box center [365, 253] width 157 height 58
copy td "[PERSON_NAME]"
click at [149, 246] on link "[DATE] 11:00AM - 1:00PM / Thu" at bounding box center [124, 244] width 130 height 10
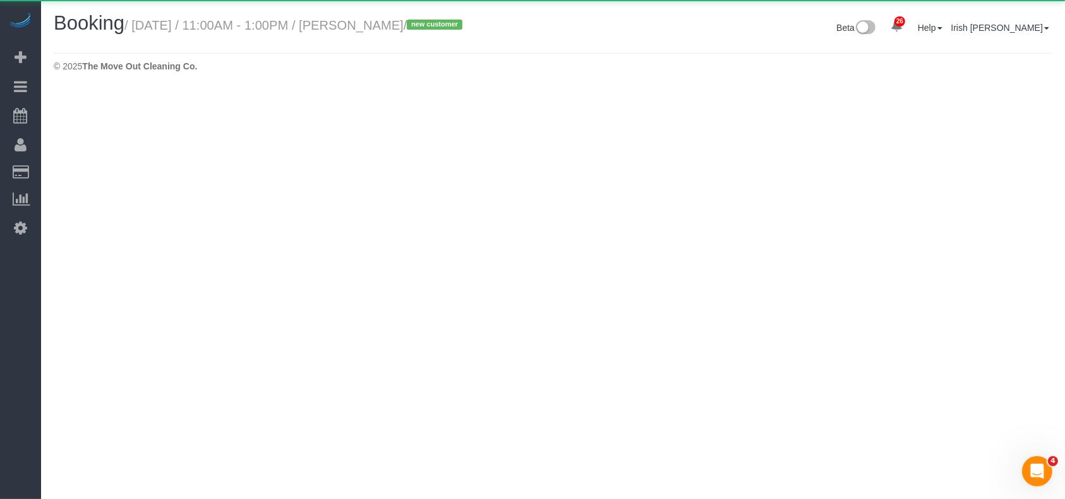
select select "[GEOGRAPHIC_DATA]"
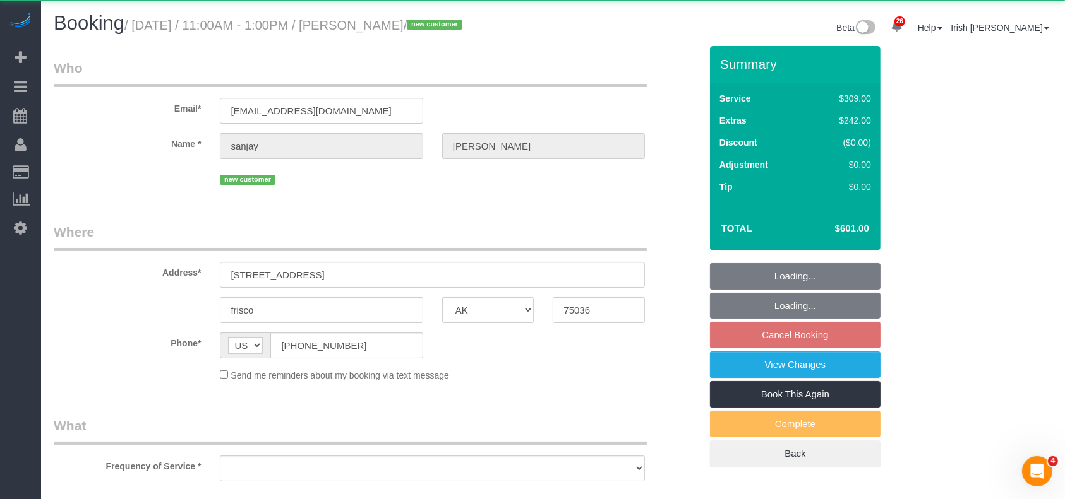
select select "object:4146"
select select "3"
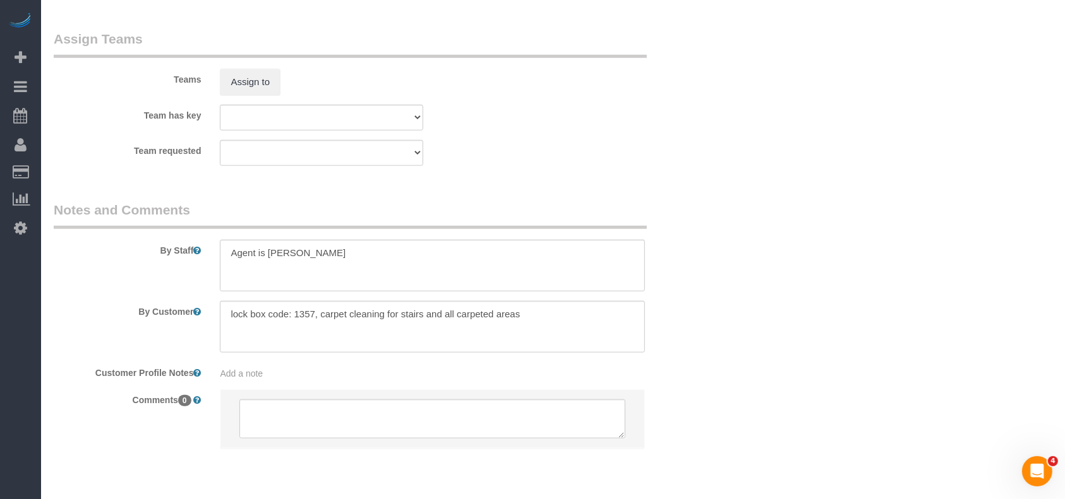
scroll to position [1376, 0]
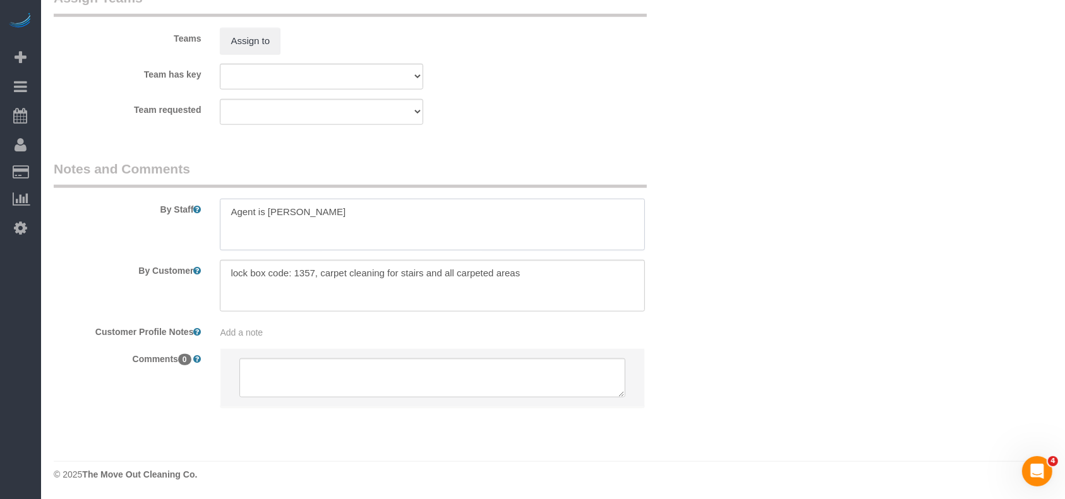
drag, startPoint x: 355, startPoint y: 210, endPoint x: 267, endPoint y: 210, distance: 87.8
click at [267, 210] on textarea at bounding box center [432, 225] width 425 height 52
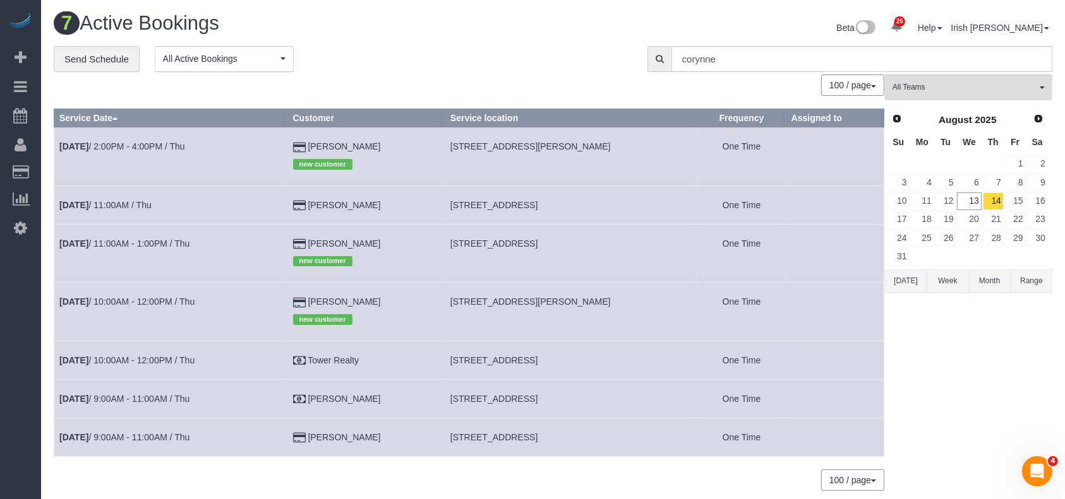
click at [390, 303] on td "[PERSON_NAME] new customer" at bounding box center [365, 312] width 157 height 58
drag, startPoint x: 410, startPoint y: 438, endPoint x: 307, endPoint y: 443, distance: 103.7
click at [307, 443] on td "[PERSON_NAME]" at bounding box center [365, 437] width 157 height 39
copy td "[PERSON_NAME]"
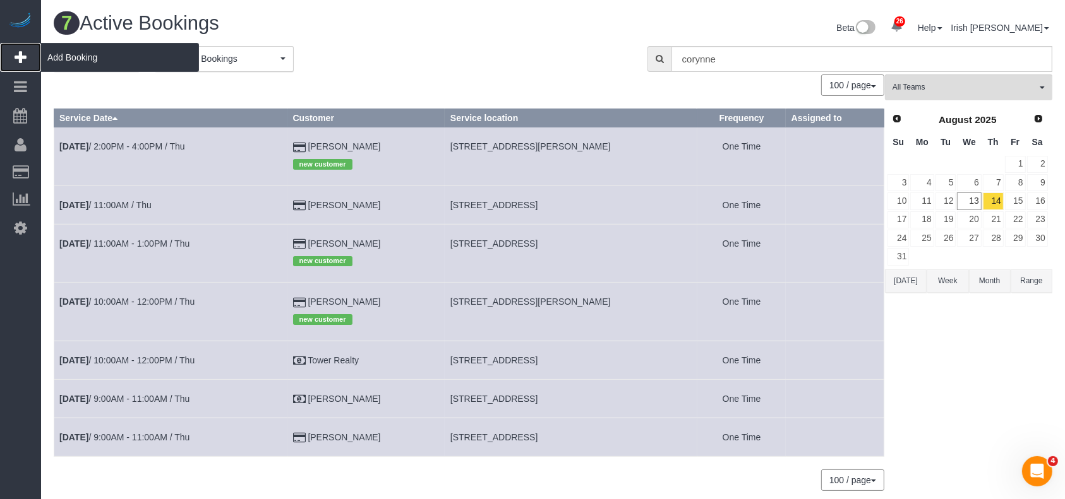
click at [107, 48] on span "Add Booking" at bounding box center [120, 57] width 158 height 29
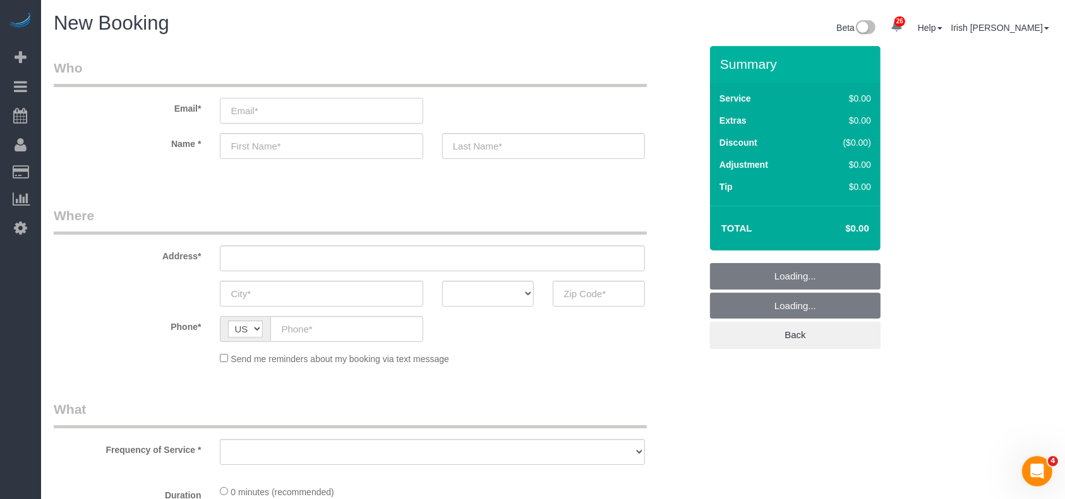
click at [338, 109] on input "email" at bounding box center [321, 111] width 203 height 26
select select "object:4724"
select select "3"
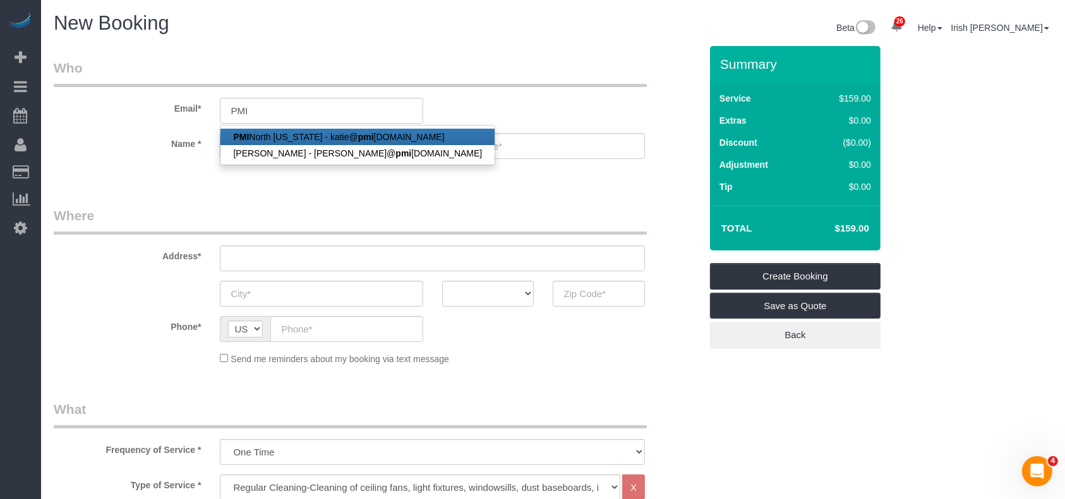
click at [299, 139] on link "PMI [GEOGRAPHIC_DATA][US_STATE] - [PERSON_NAME]@ pmi [DOMAIN_NAME]" at bounding box center [357, 137] width 274 height 16
type input "[PERSON_NAME][EMAIL_ADDRESS][DOMAIN_NAME]"
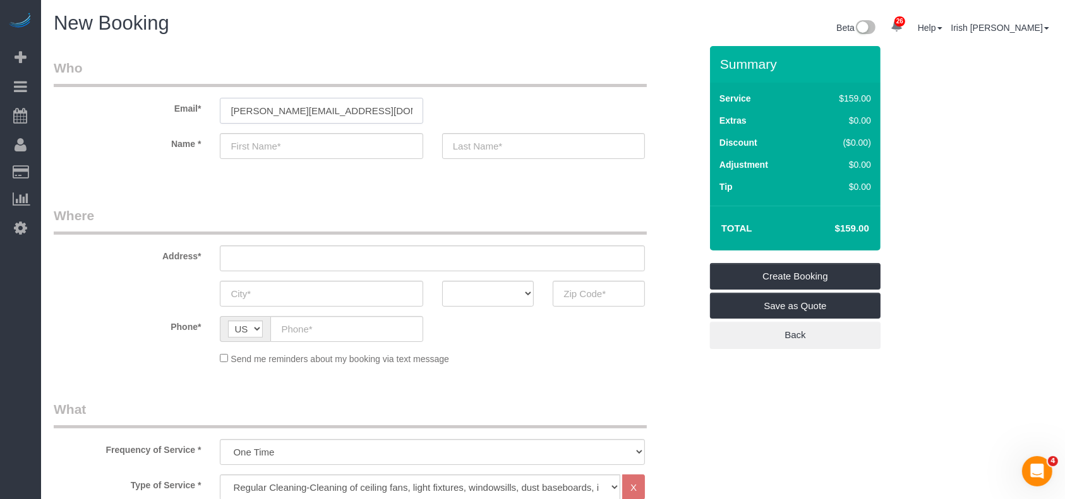
type input "PMI North"
type input "[US_STATE]"
type input "[PHONE_NUMBER]"
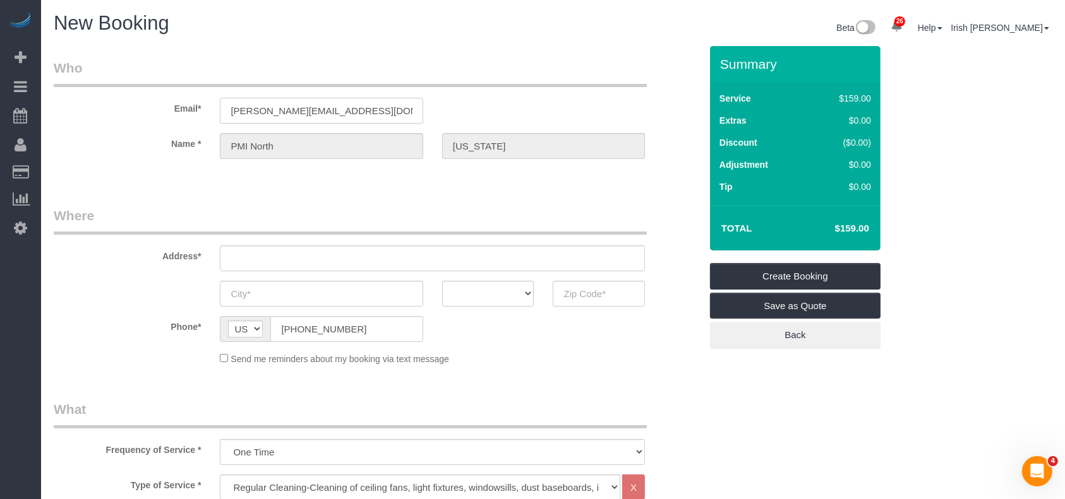
type input "[STREET_ADDRESS]"
type input "Frisco"
select select "[GEOGRAPHIC_DATA]"
type input "75033"
select select "string:fspay-60573b1f-10d3-4150-b947-a47a46c7bcc4"
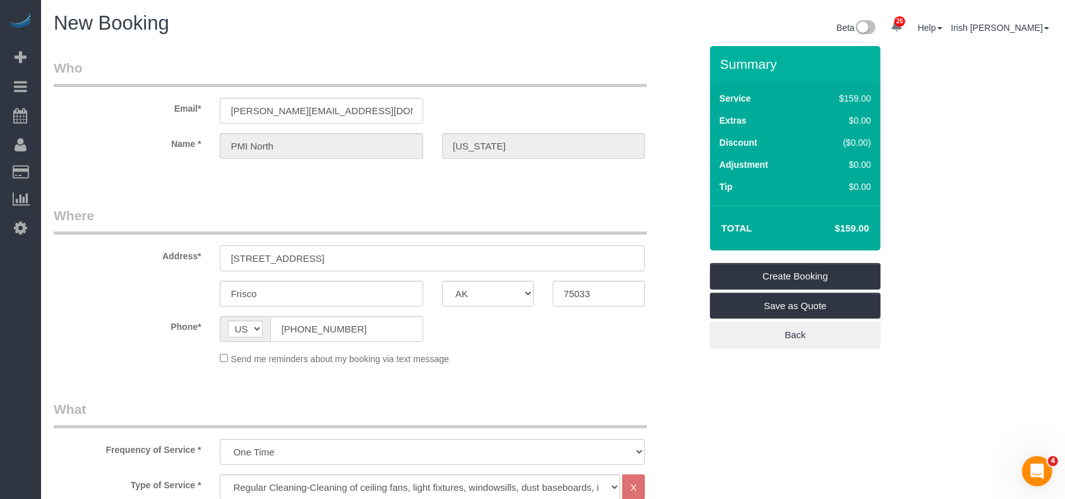
drag, startPoint x: 368, startPoint y: 259, endPoint x: 41, endPoint y: 256, distance: 327.1
paste input "[STREET_ADDRESS][PERSON_NAME][PERSON_NAME]"
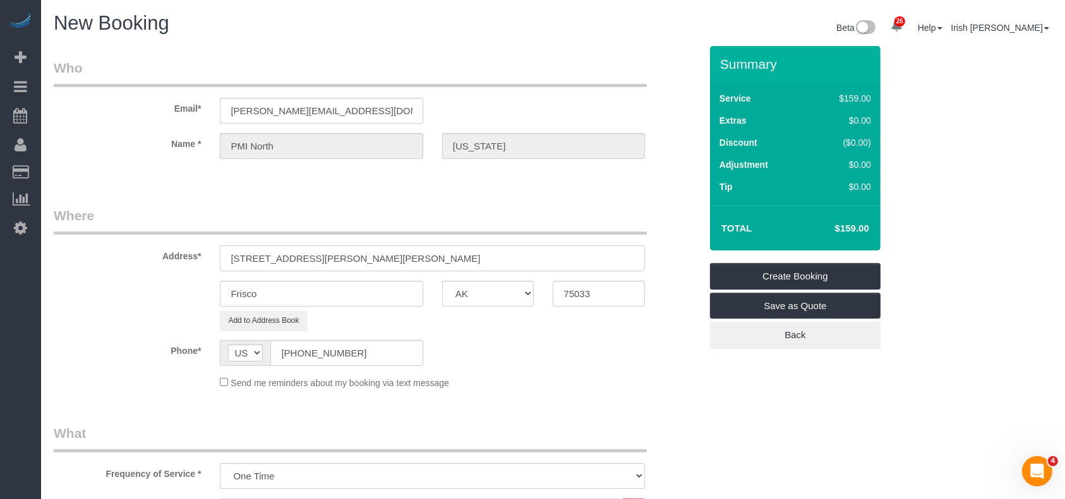
click at [361, 258] on input "[STREET_ADDRESS][PERSON_NAME][PERSON_NAME]" at bounding box center [432, 259] width 425 height 26
type input "[STREET_ADDRESS][PERSON_NAME][PERSON_NAME]"
drag, startPoint x: 606, startPoint y: 297, endPoint x: 474, endPoint y: 299, distance: 131.4
click at [474, 299] on div "Frisco AK AL AR AZ CA CO CT DC DE [GEOGRAPHIC_DATA] [GEOGRAPHIC_DATA] HI IA ID …" at bounding box center [376, 294] width 665 height 26
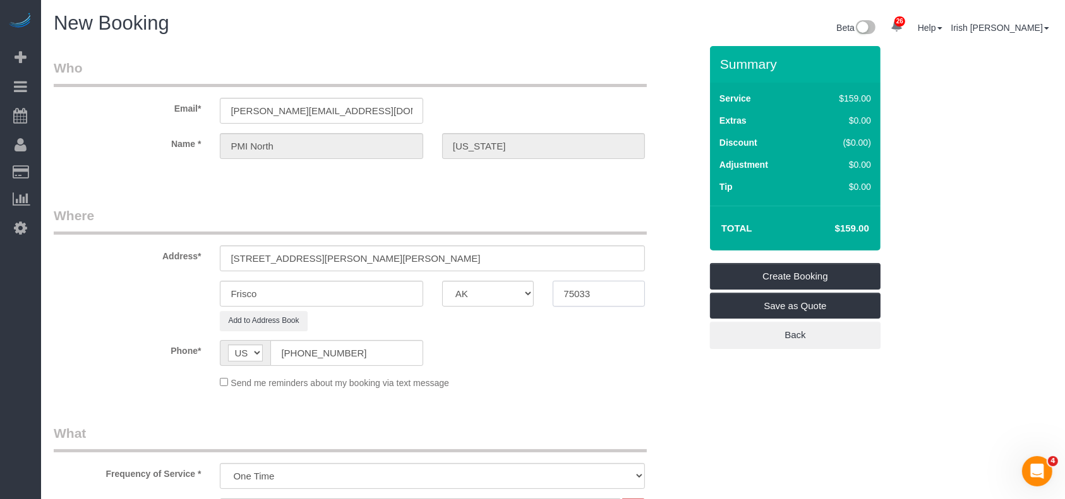
paste input "69"
type input "75069"
click at [299, 254] on input "[STREET_ADDRESS][PERSON_NAME][PERSON_NAME]" at bounding box center [432, 259] width 425 height 26
drag, startPoint x: 265, startPoint y: 291, endPoint x: 149, endPoint y: 294, distance: 116.2
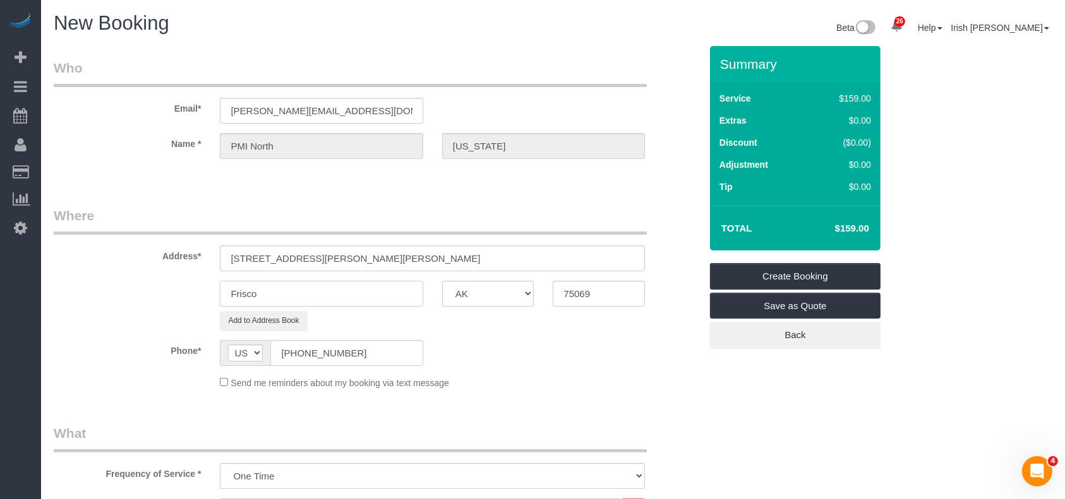
click at [149, 294] on div "Frisco AK AL AR AZ CA CO CT DC DE [GEOGRAPHIC_DATA] [GEOGRAPHIC_DATA] HI IA ID …" at bounding box center [376, 294] width 665 height 26
paste input "[PERSON_NAME]"
type input "[PERSON_NAME]"
drag, startPoint x: 347, startPoint y: 263, endPoint x: 295, endPoint y: 263, distance: 52.4
click at [295, 263] on input "[STREET_ADDRESS][PERSON_NAME][PERSON_NAME]" at bounding box center [432, 259] width 425 height 26
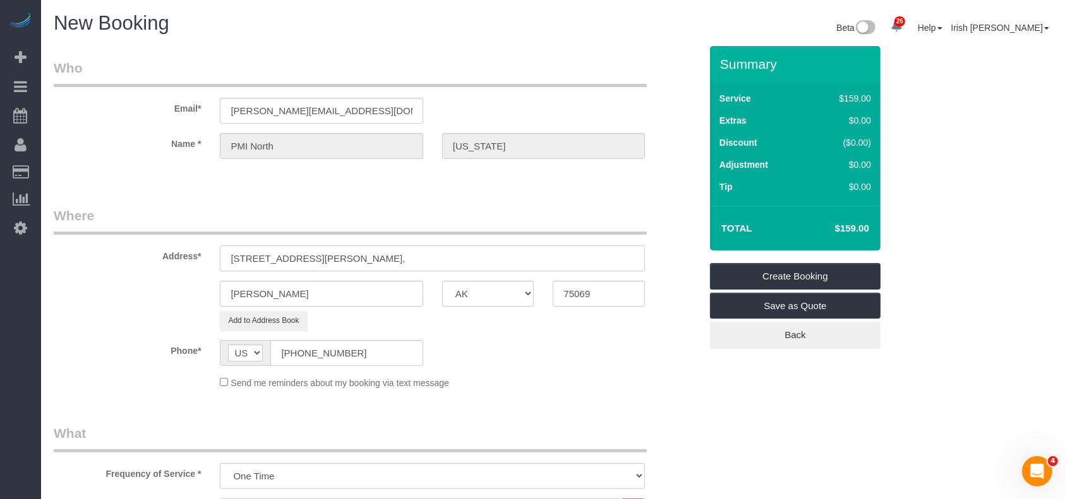
type input "[STREET_ADDRESS][PERSON_NAME],"
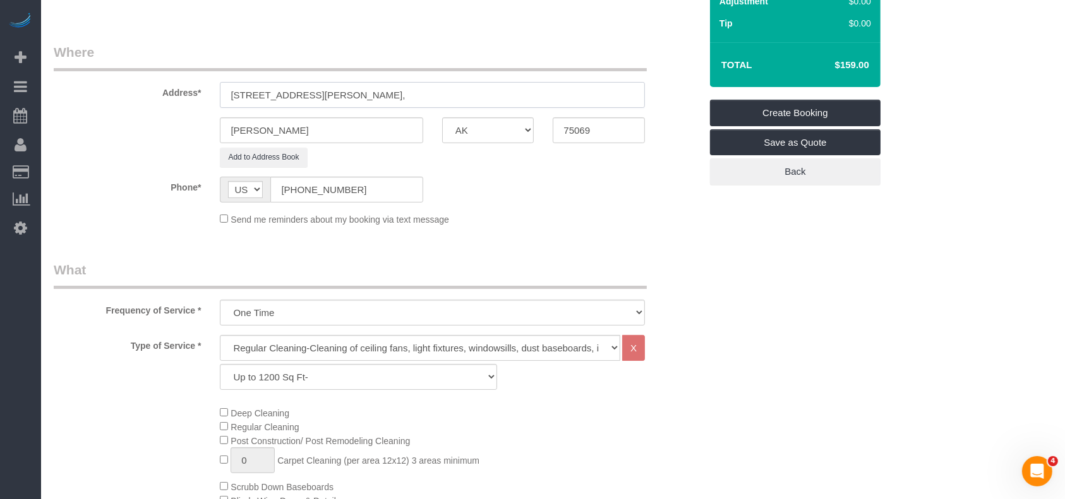
scroll to position [168, 0]
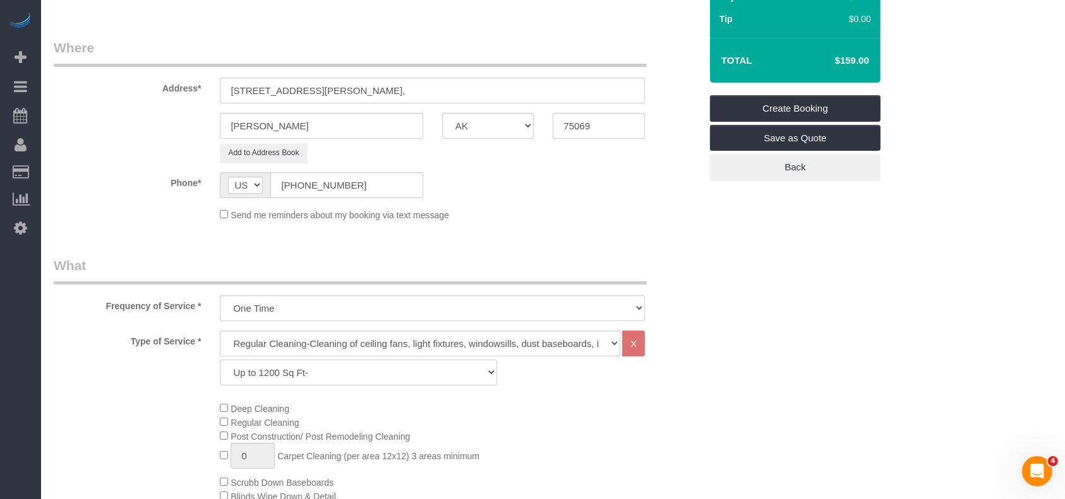
click at [306, 372] on select "Up to 1200 Sq Ft- [DATE]-[DATE] Sq Ft [DATE]-[DATE] Sq Ft [DATE]-[DATE] Sq Ft […" at bounding box center [358, 373] width 277 height 26
select select "60"
click at [220, 360] on select "Up to 1200 Sq Ft- [DATE]-[DATE] Sq Ft [DATE]-[DATE] Sq Ft [DATE]-[DATE] Sq Ft […" at bounding box center [358, 373] width 277 height 26
drag, startPoint x: 621, startPoint y: 447, endPoint x: 617, endPoint y: 439, distance: 8.8
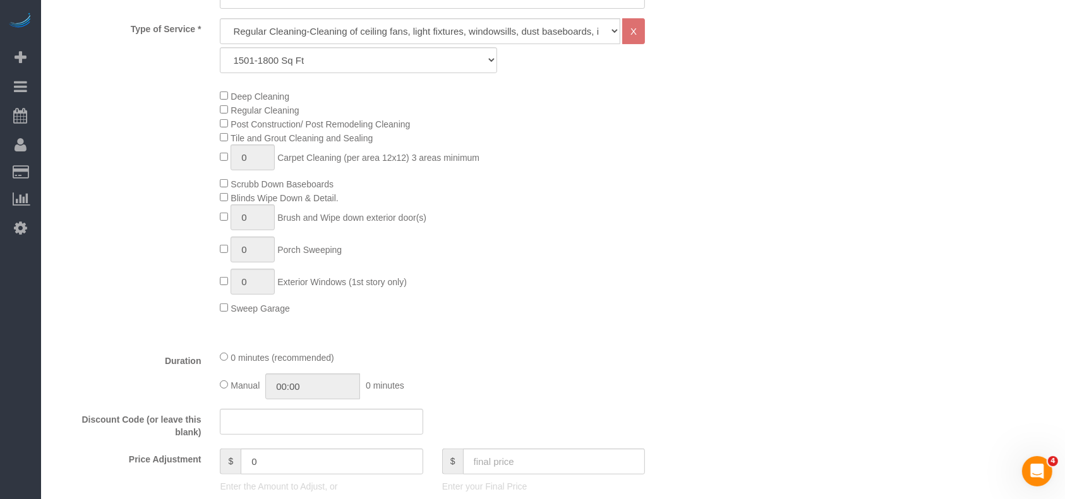
scroll to position [505, 0]
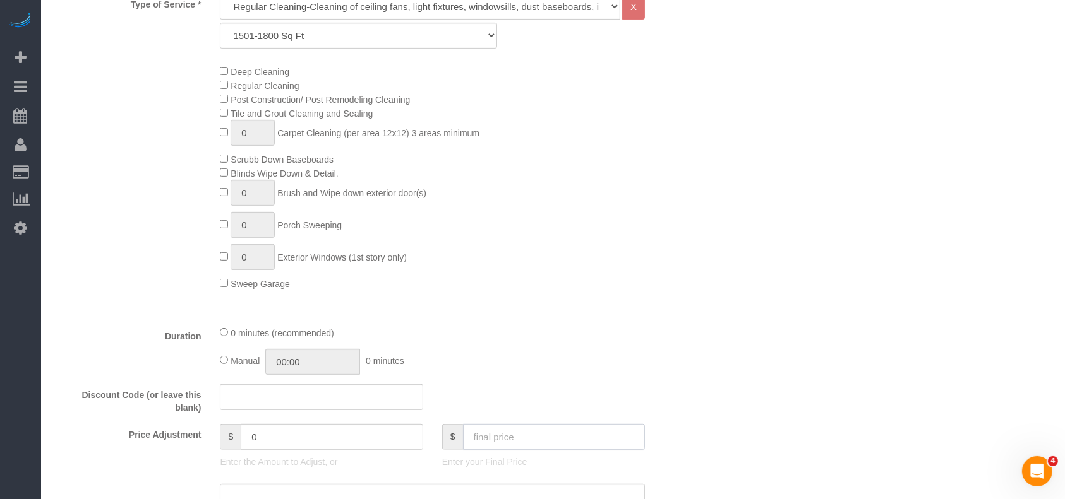
click at [552, 442] on input "text" at bounding box center [554, 437] width 182 height 26
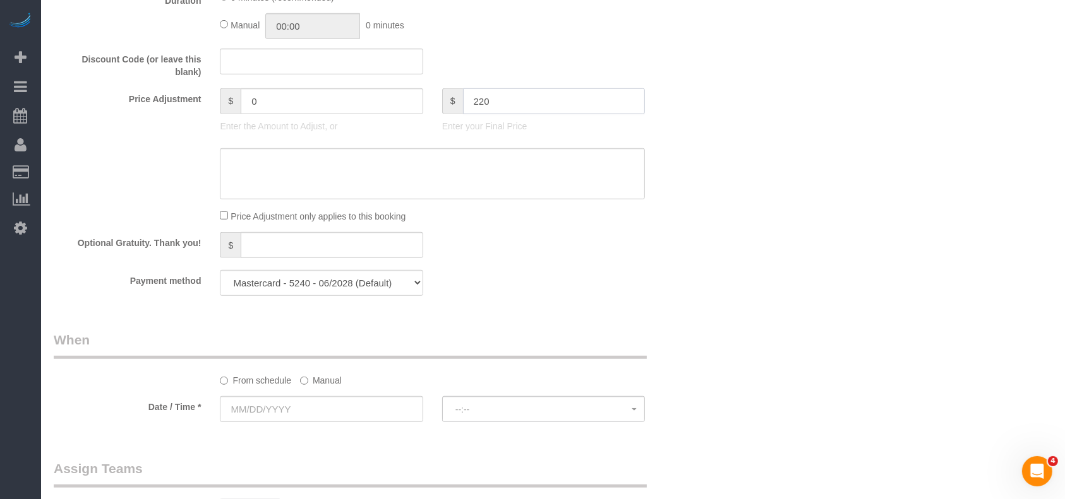
scroll to position [842, 0]
type input "220"
type input "31"
click at [383, 287] on select "Mastercard - 5240 - 06/2028 (Default) Add Credit Card ─────────────── Cash Chec…" at bounding box center [321, 283] width 203 height 26
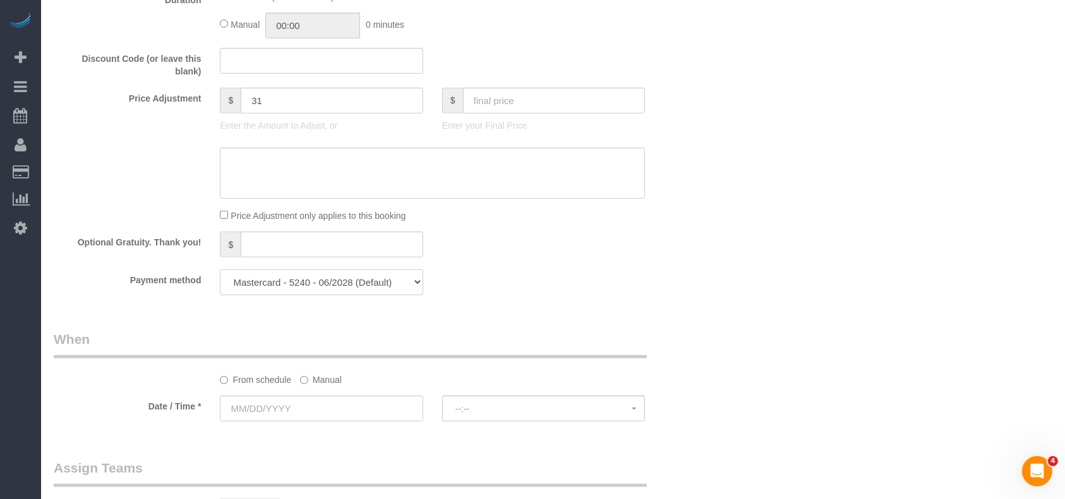
select select "string:check"
click at [220, 273] on select "Mastercard - 5240 - 06/2028 (Default) Add Credit Card ─────────────── Cash Chec…" at bounding box center [321, 283] width 203 height 26
click at [584, 295] on div "Payment method Mastercard - 5240 - 06/2028 (Default) Add Credit Card ──────────…" at bounding box center [376, 283] width 665 height 26
click at [327, 385] on label "Manual" at bounding box center [321, 377] width 42 height 17
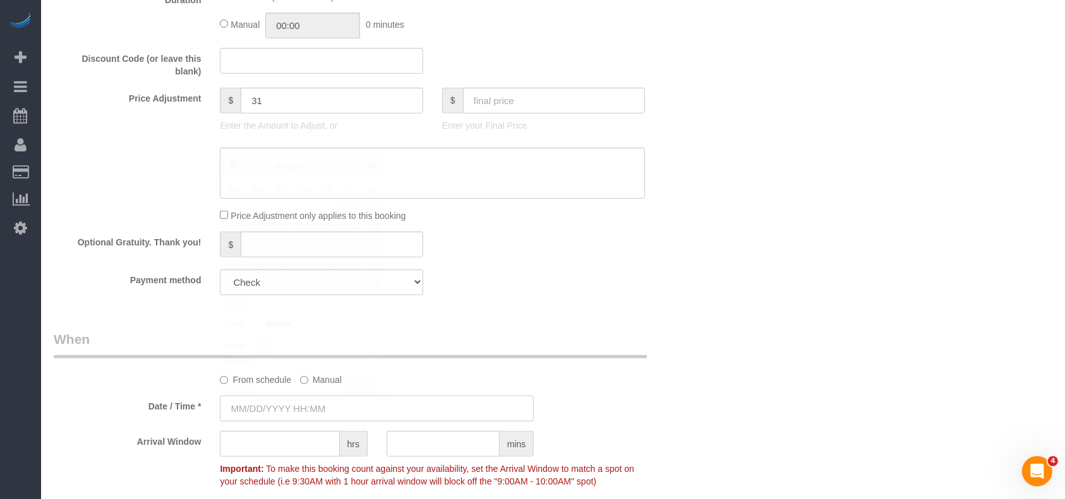
click at [313, 407] on input "text" at bounding box center [377, 409] width 314 height 26
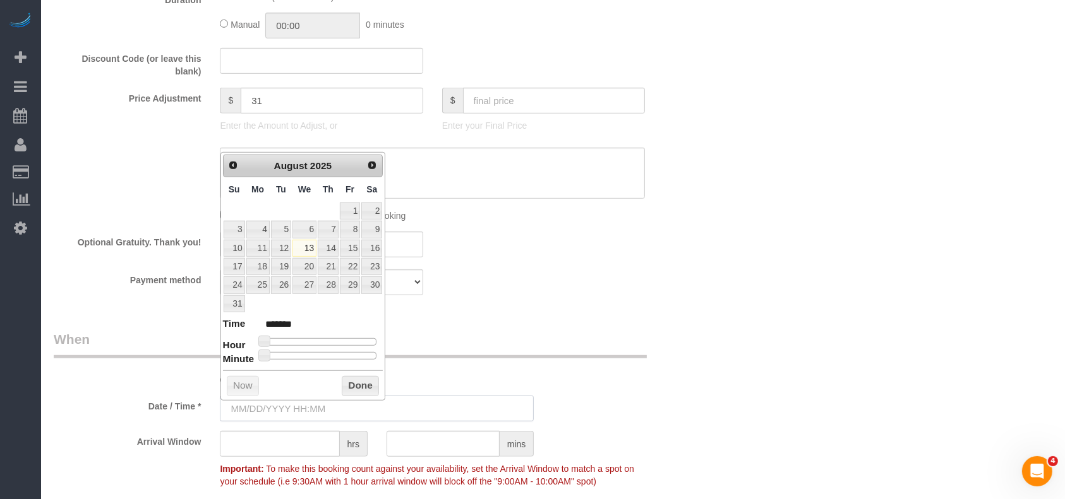
type input "[DATE] 8:00AM"
click at [307, 243] on link "13" at bounding box center [304, 248] width 24 height 17
click at [355, 385] on button "Done" at bounding box center [360, 386] width 37 height 20
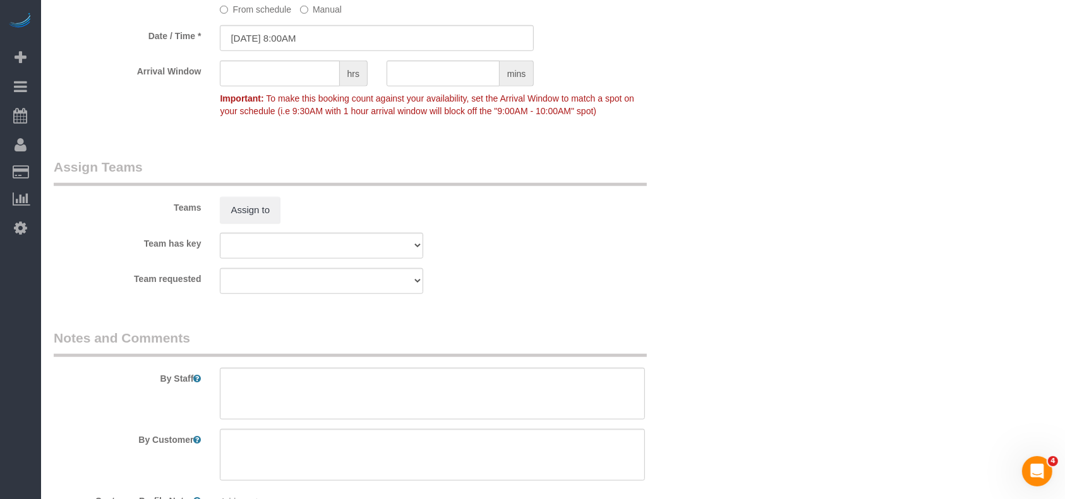
scroll to position [1302, 0]
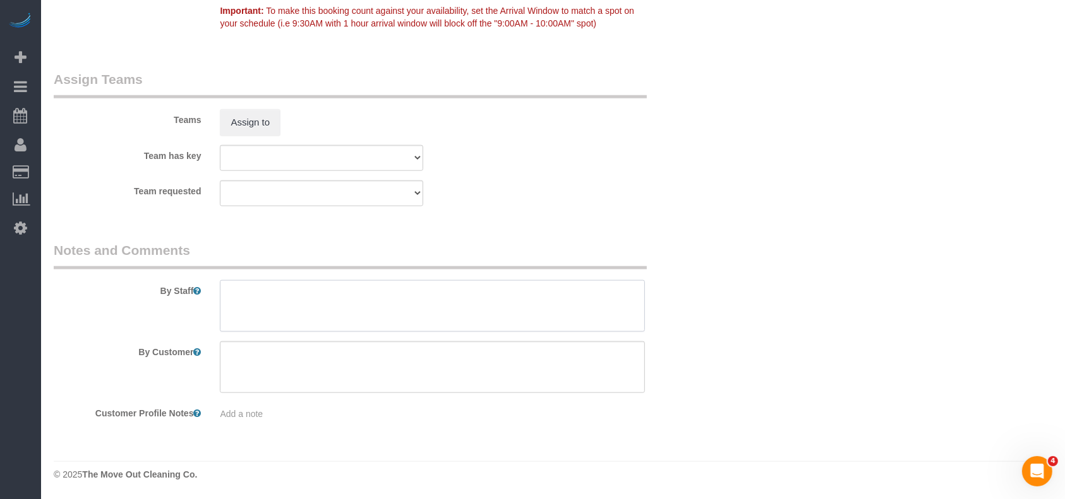
click at [369, 310] on textarea at bounding box center [432, 306] width 425 height 52
paste textarea "Lockbox code is 8755"
type textarea "Lockbox code is 8755"
